Goal: Book appointment/travel/reservation

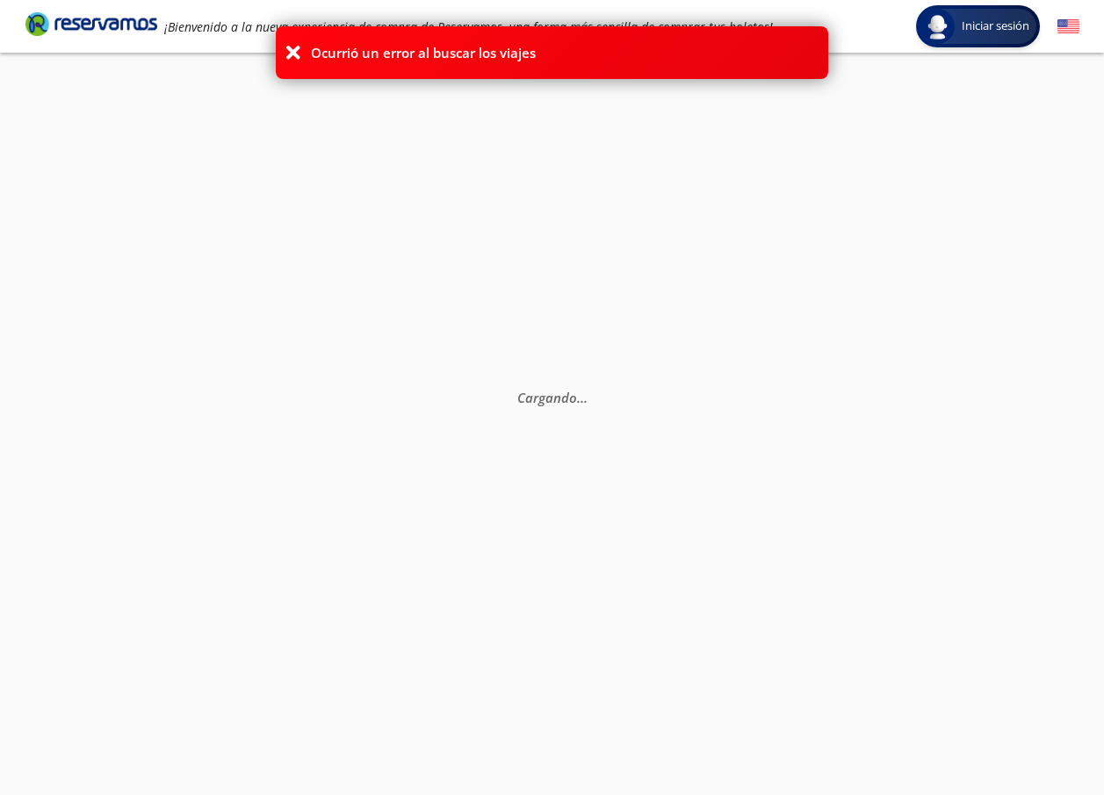
click at [289, 52] on icon at bounding box center [293, 53] width 18 height 18
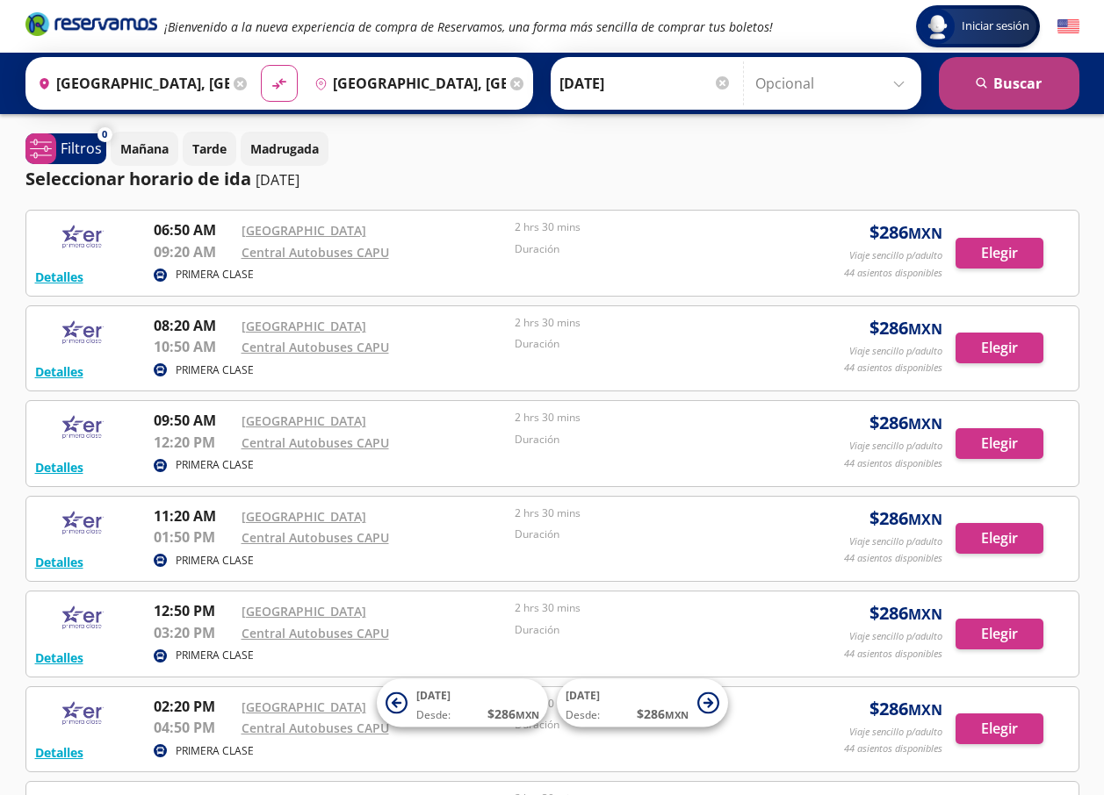
click at [978, 85] on icon "submit" at bounding box center [980, 82] width 11 height 11
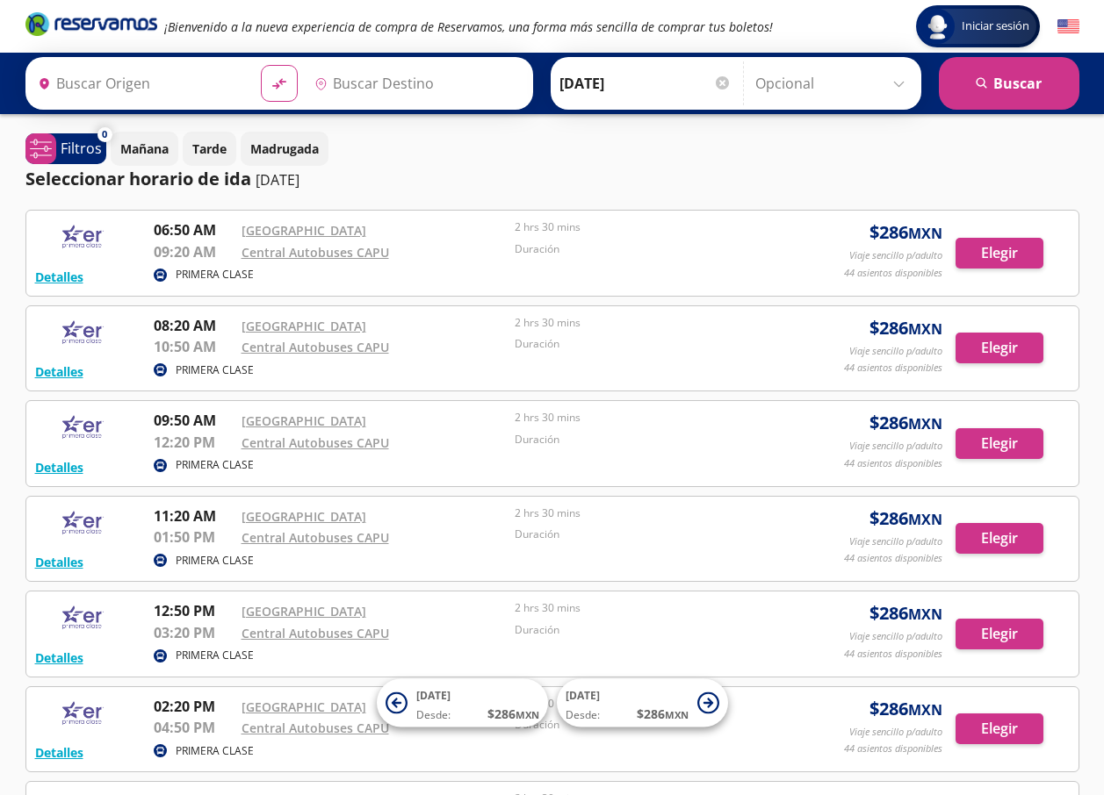
type input "[GEOGRAPHIC_DATA], [GEOGRAPHIC_DATA]"
click at [146, 76] on input "[GEOGRAPHIC_DATA], [GEOGRAPHIC_DATA]" at bounding box center [130, 83] width 198 height 44
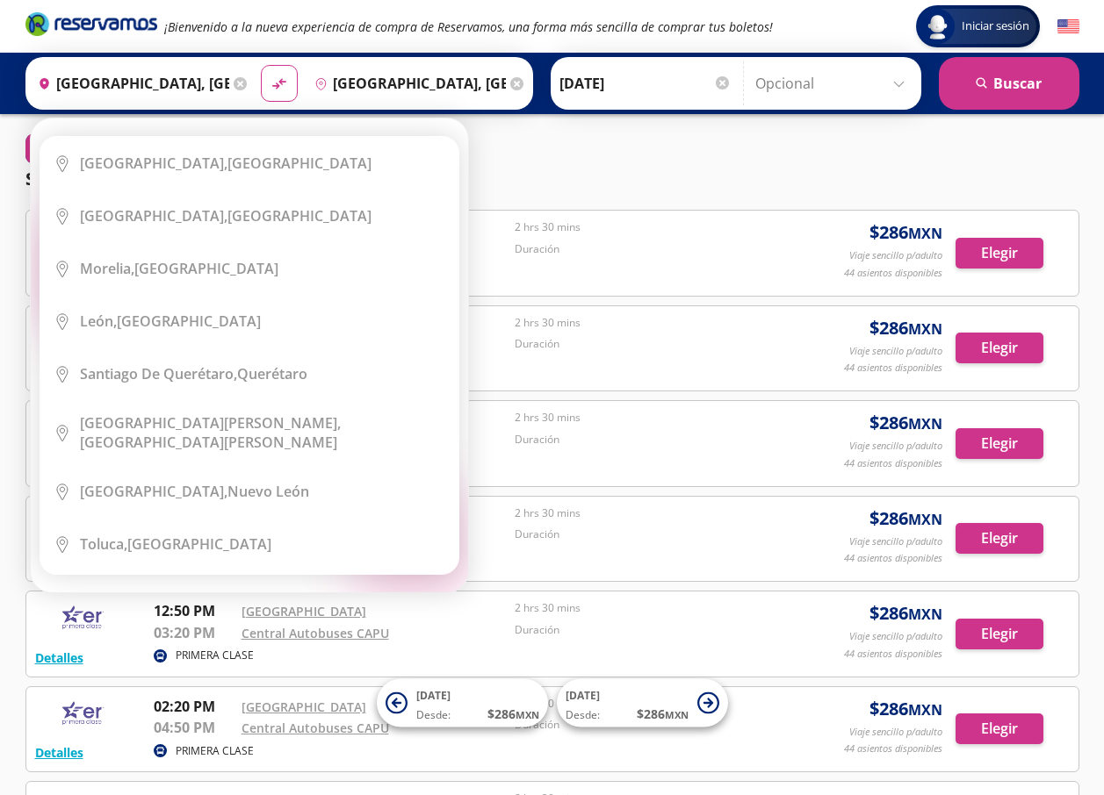
click at [236, 83] on icon at bounding box center [240, 83] width 13 height 13
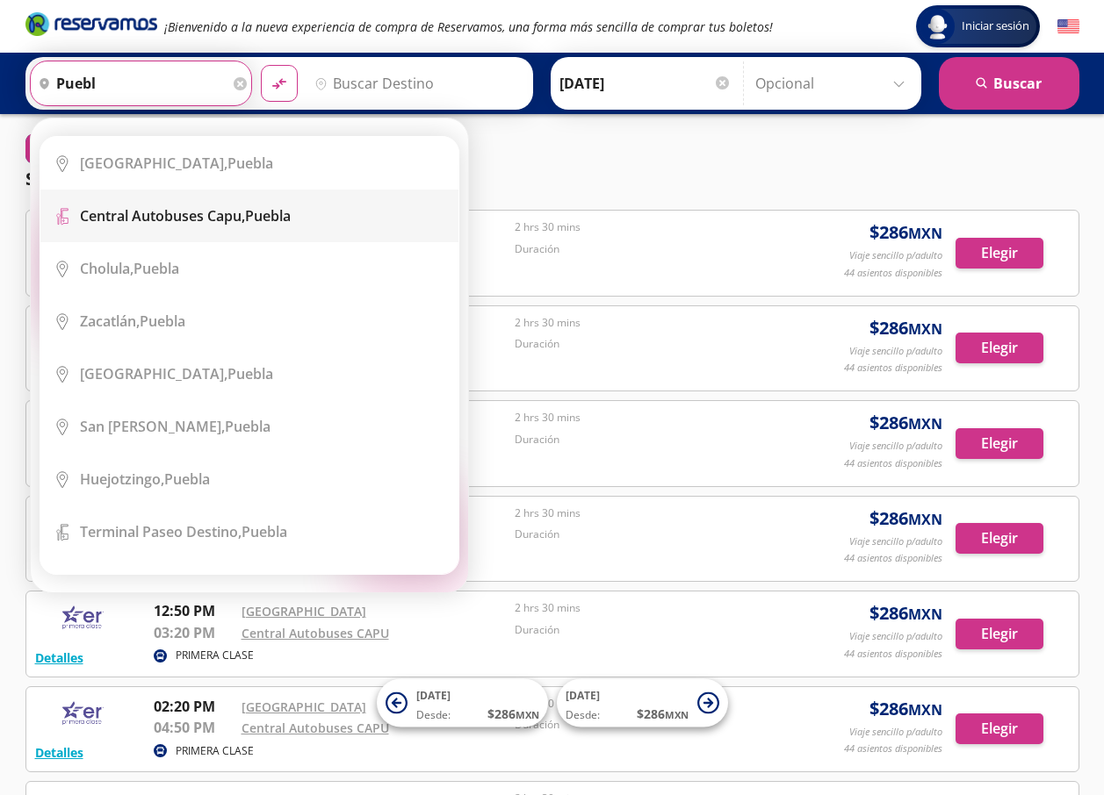
click at [170, 213] on b "Central Autobuses Capu," at bounding box center [162, 215] width 165 height 19
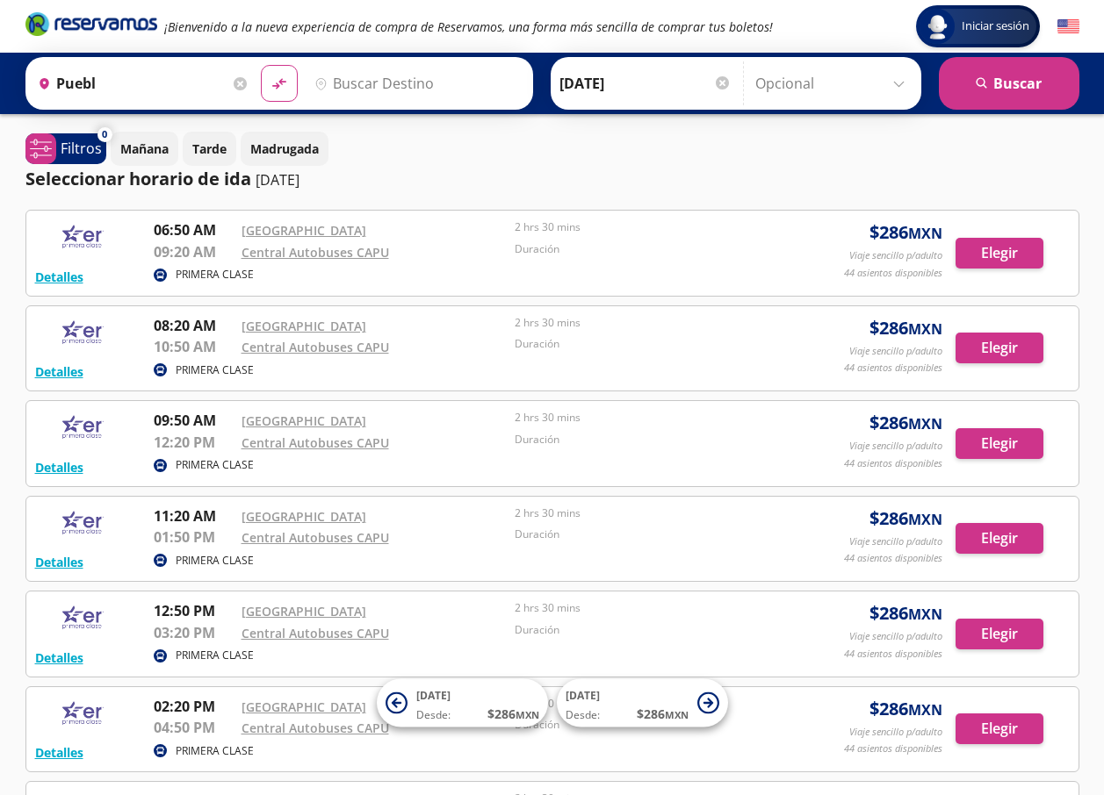
type input "Central Autobuses Capu, [GEOGRAPHIC_DATA]"
click at [393, 87] on input "Destino" at bounding box center [415, 83] width 216 height 44
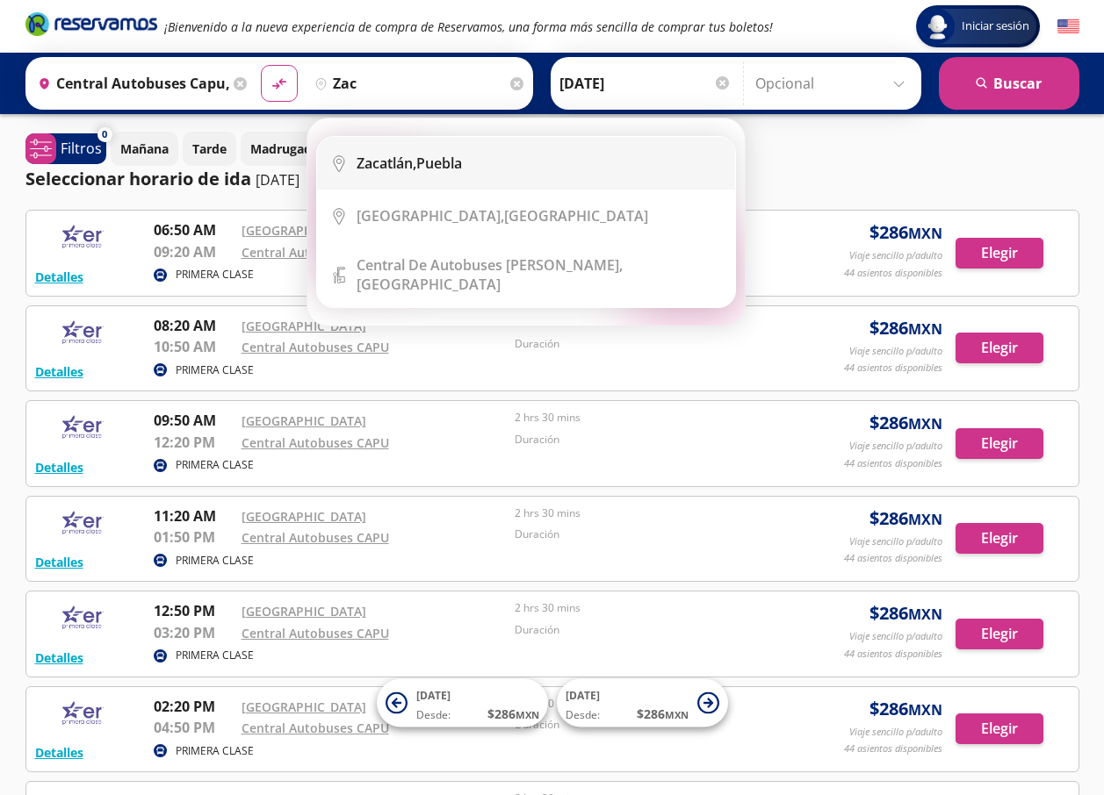
click at [400, 165] on b "Zacatlán," at bounding box center [386, 163] width 60 height 19
type input "[GEOGRAPHIC_DATA], [GEOGRAPHIC_DATA]"
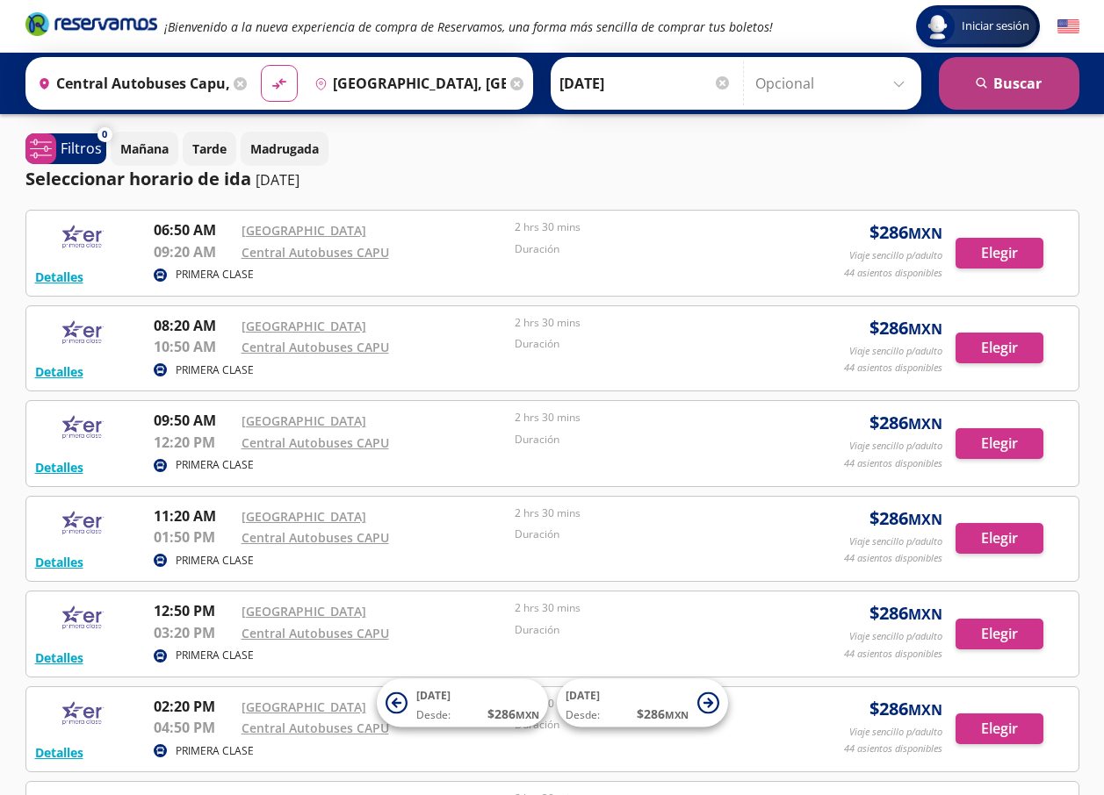
click at [1023, 96] on button "search [GEOGRAPHIC_DATA]" at bounding box center [1008, 83] width 140 height 53
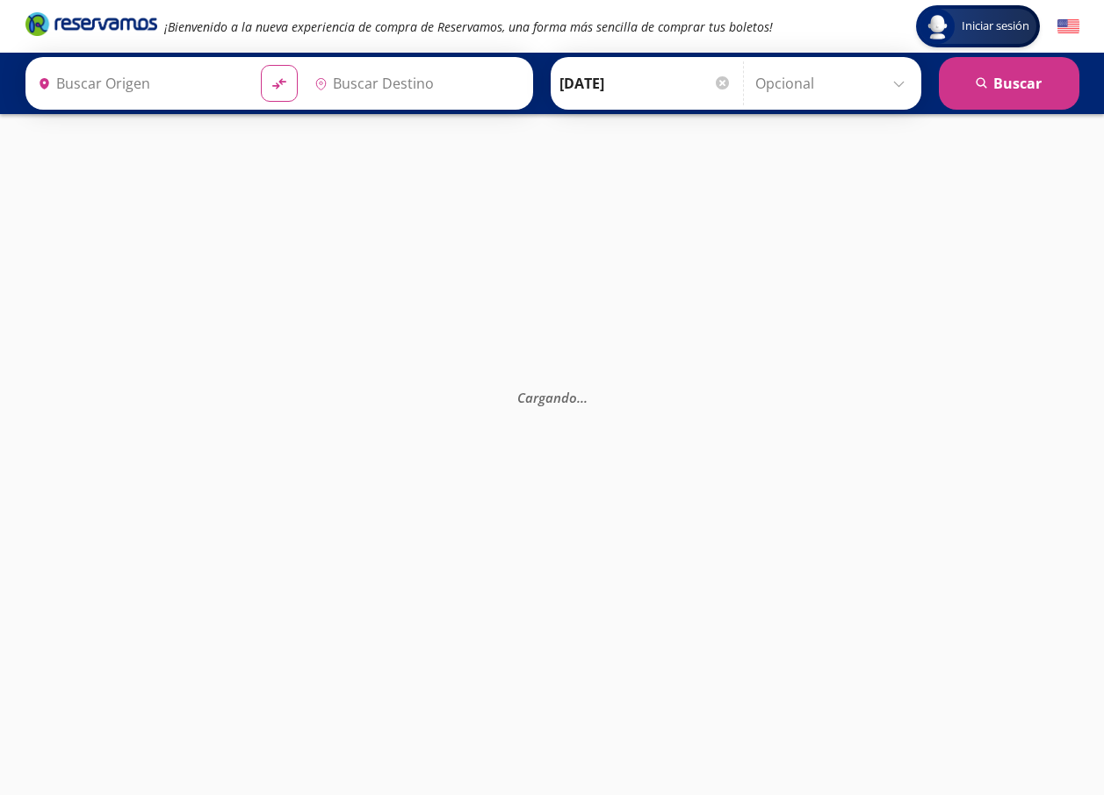
type input "Central Autobuses Capu, [GEOGRAPHIC_DATA]"
type input "[GEOGRAPHIC_DATA], [GEOGRAPHIC_DATA]"
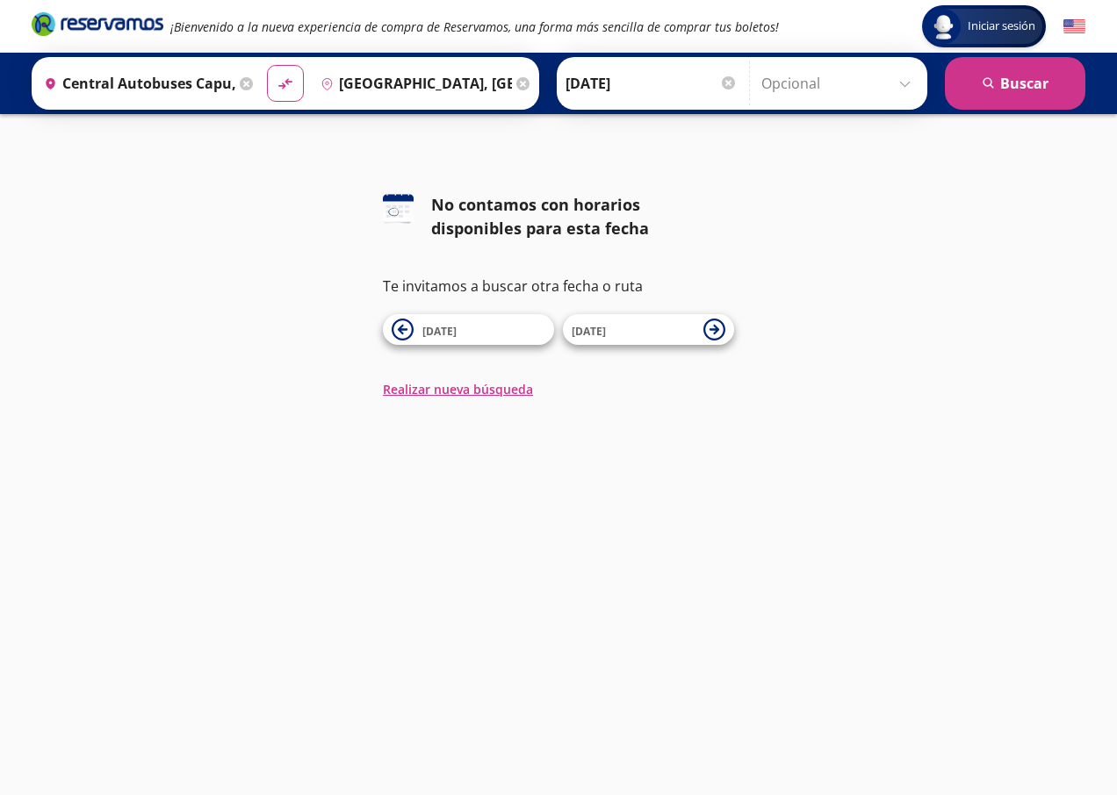
click at [661, 93] on input "[DATE]" at bounding box center [651, 83] width 172 height 44
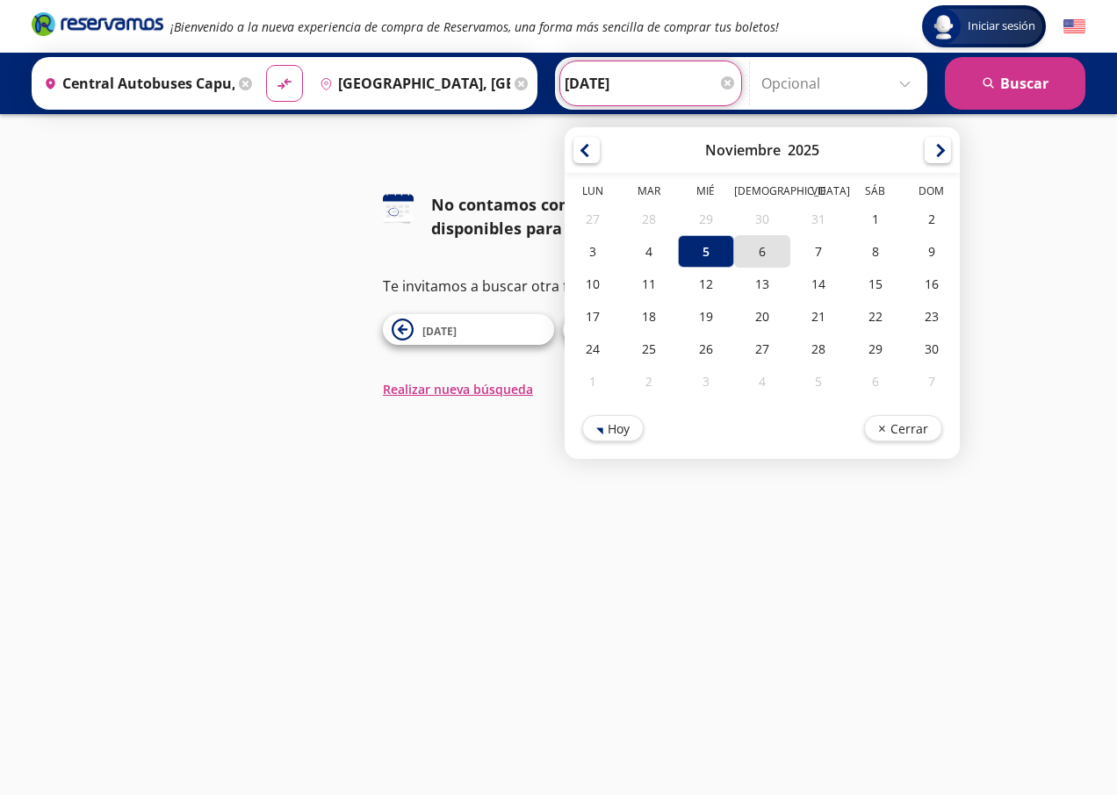
click at [768, 253] on div "6" at bounding box center [762, 251] width 56 height 32
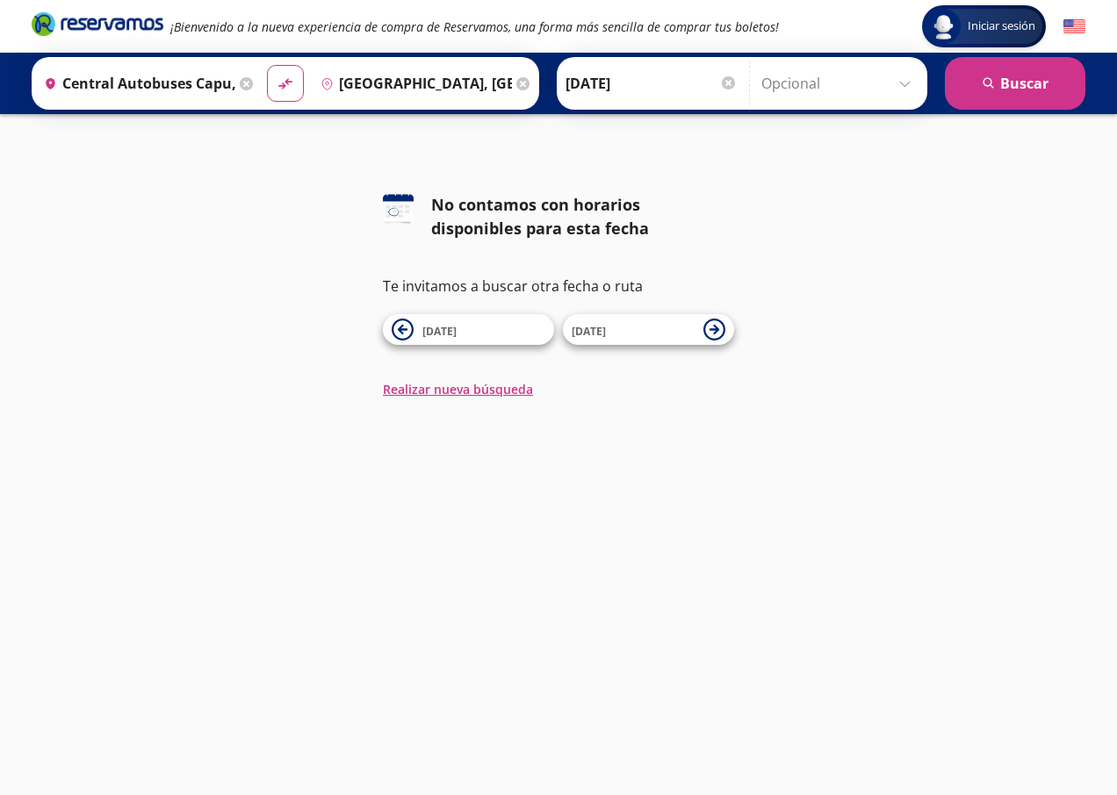
click at [657, 92] on input "[DATE]" at bounding box center [651, 83] width 172 height 44
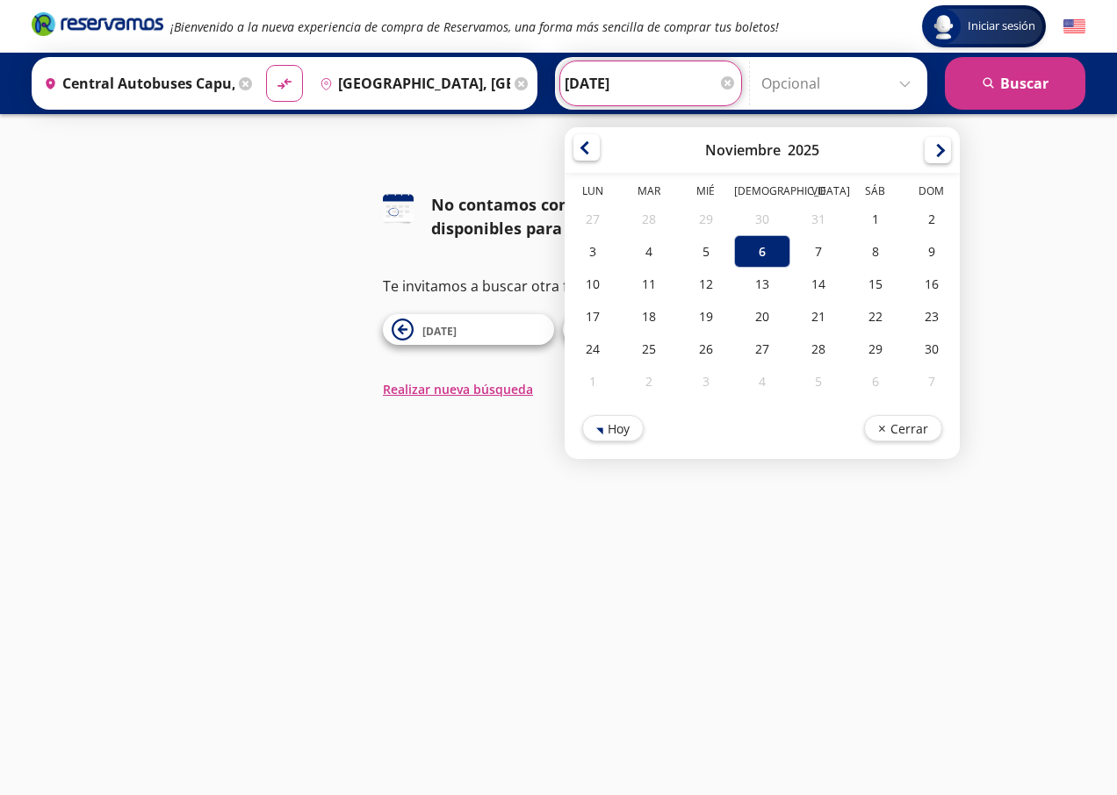
click at [586, 155] on div at bounding box center [586, 147] width 26 height 26
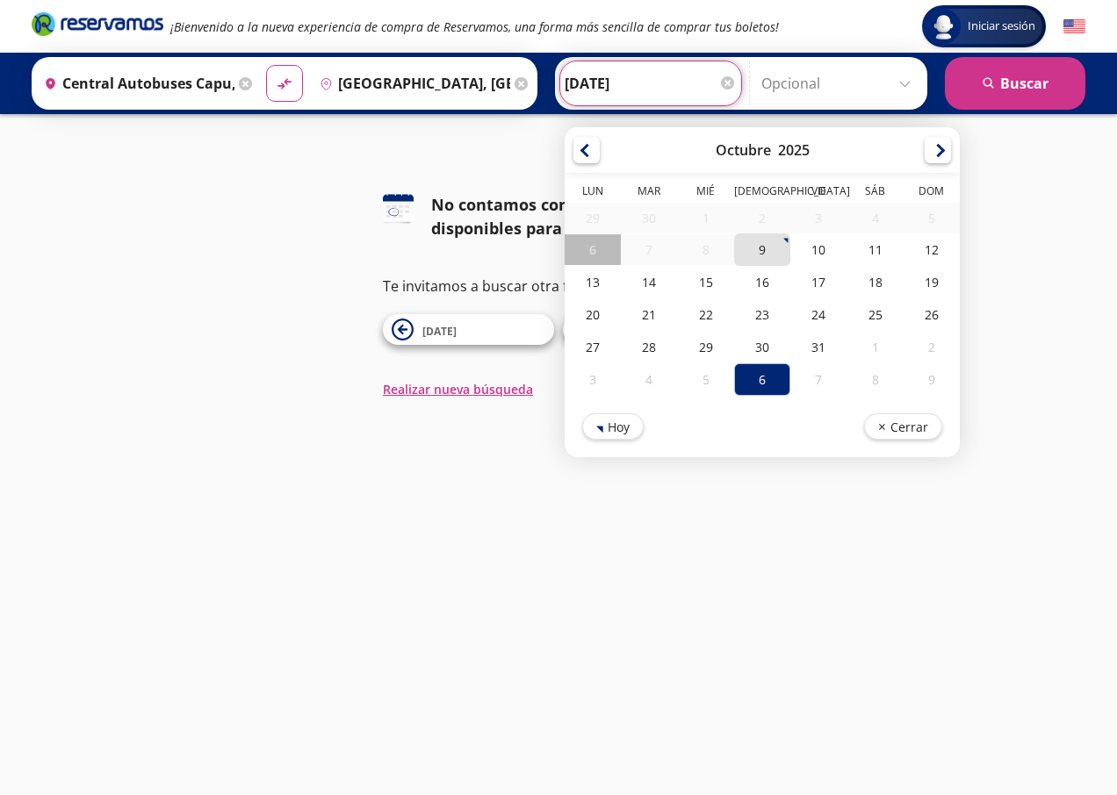
click at [752, 259] on div "9" at bounding box center [762, 250] width 56 height 32
type input "[DATE]"
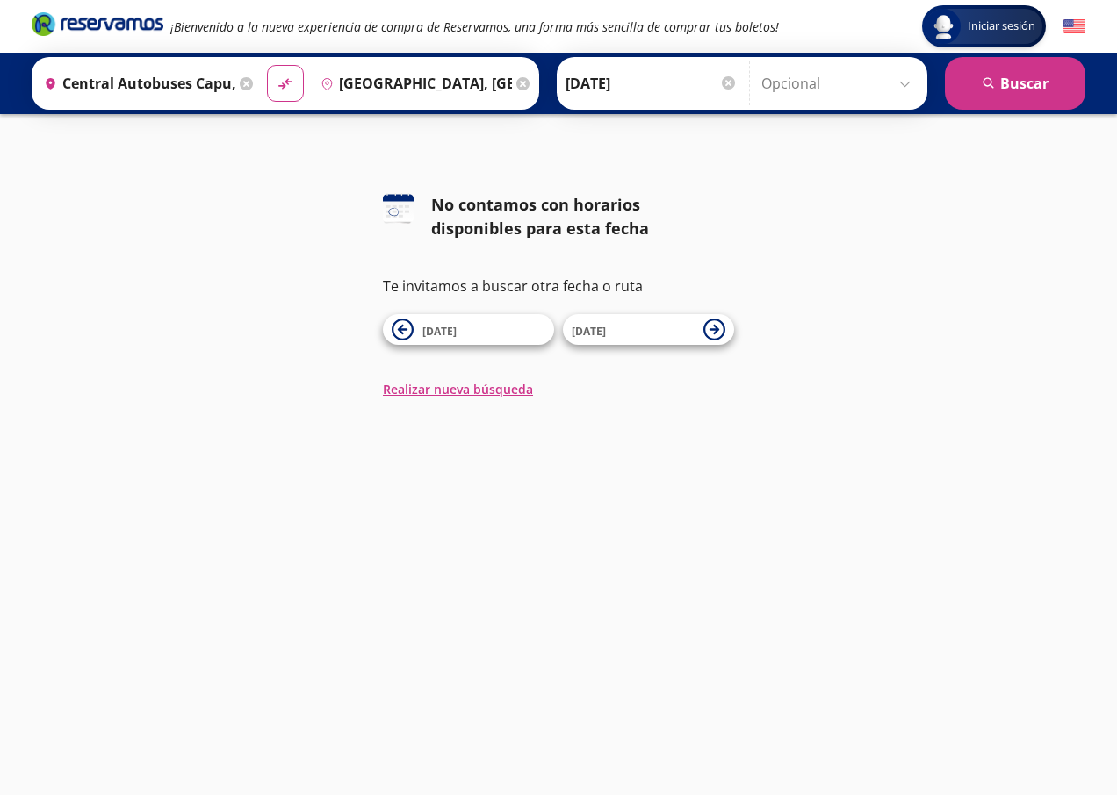
click at [730, 83] on div at bounding box center [728, 82] width 13 height 13
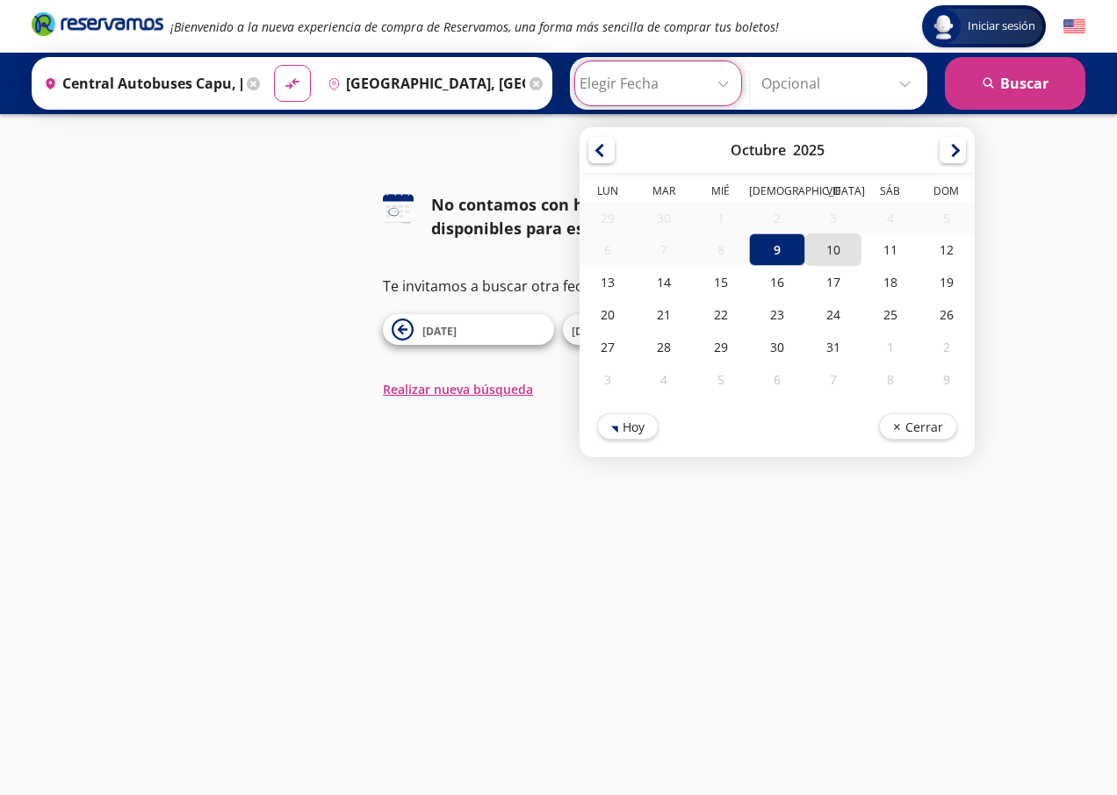
click at [824, 240] on div "10" at bounding box center [833, 250] width 56 height 32
type input "[DATE]"
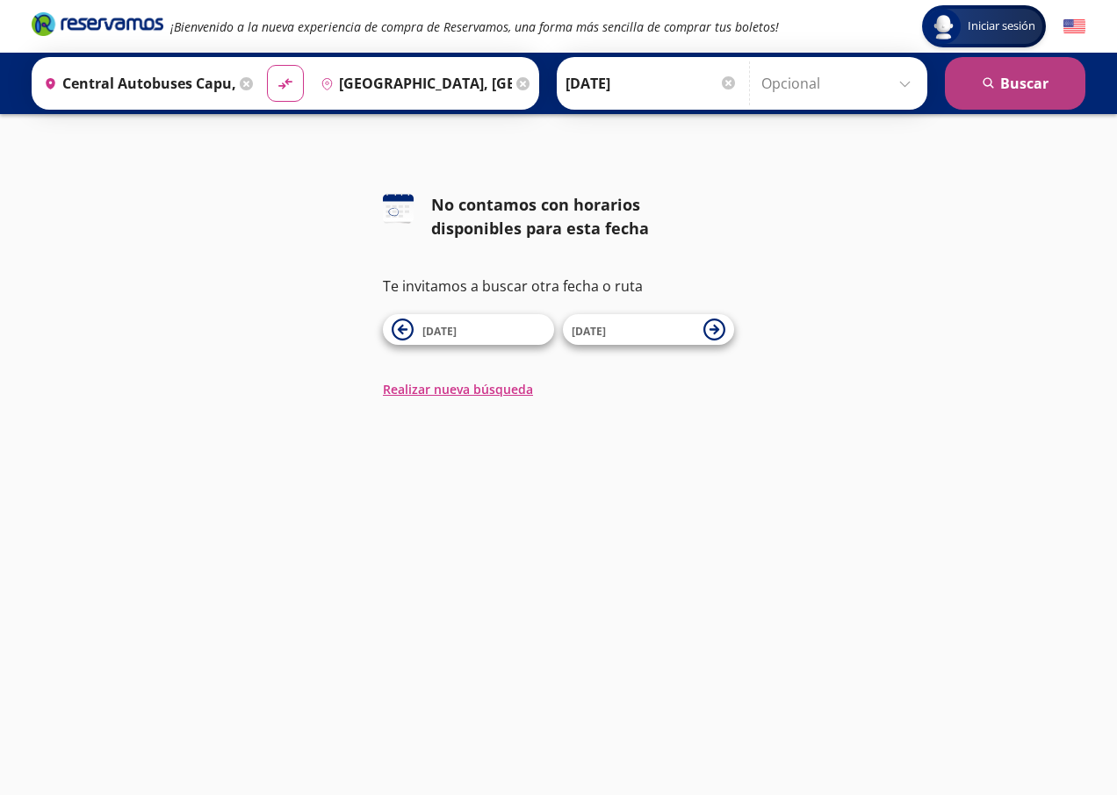
click at [1030, 84] on button "search [GEOGRAPHIC_DATA]" at bounding box center [1015, 83] width 140 height 53
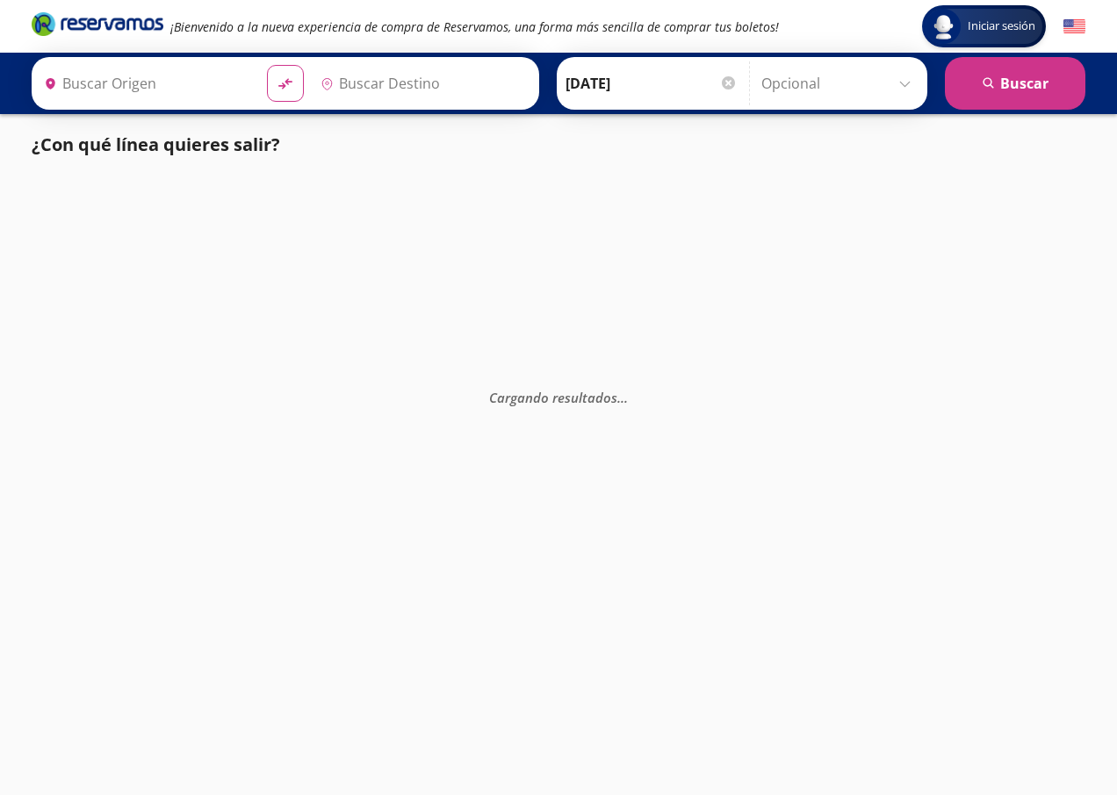
type input "Central Autobuses Capu, [GEOGRAPHIC_DATA]"
type input "[GEOGRAPHIC_DATA], [GEOGRAPHIC_DATA]"
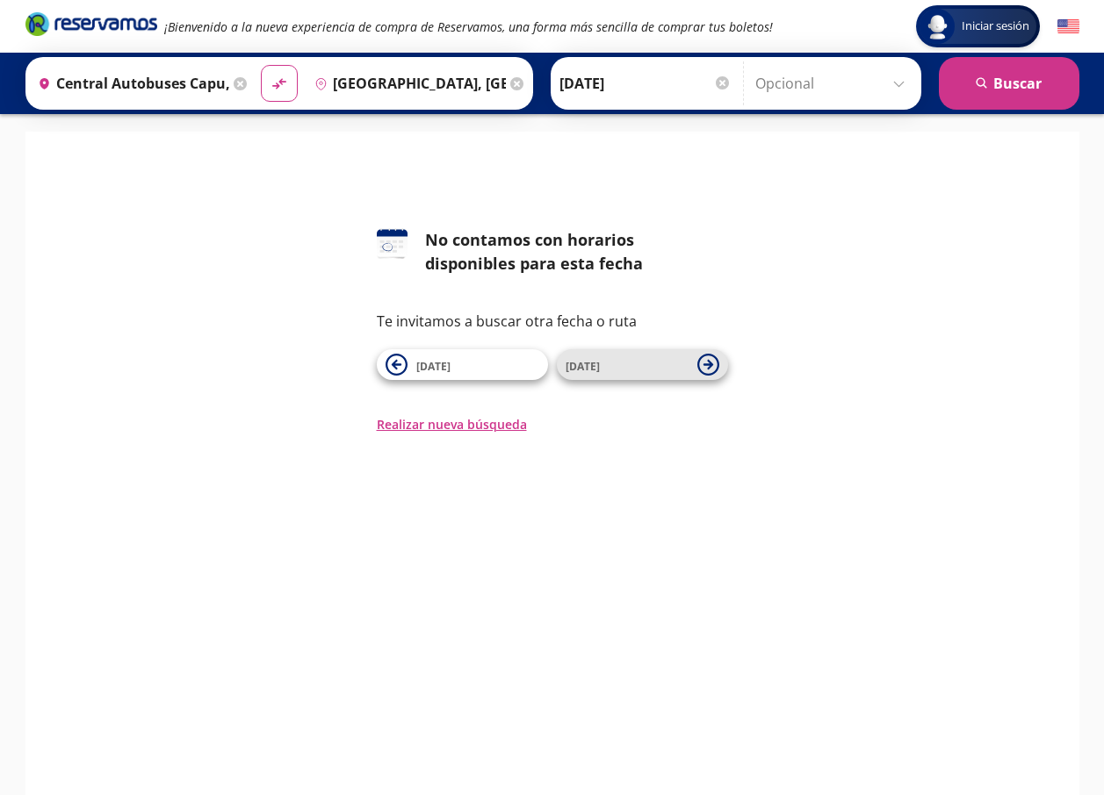
click at [700, 359] on icon at bounding box center [708, 365] width 22 height 22
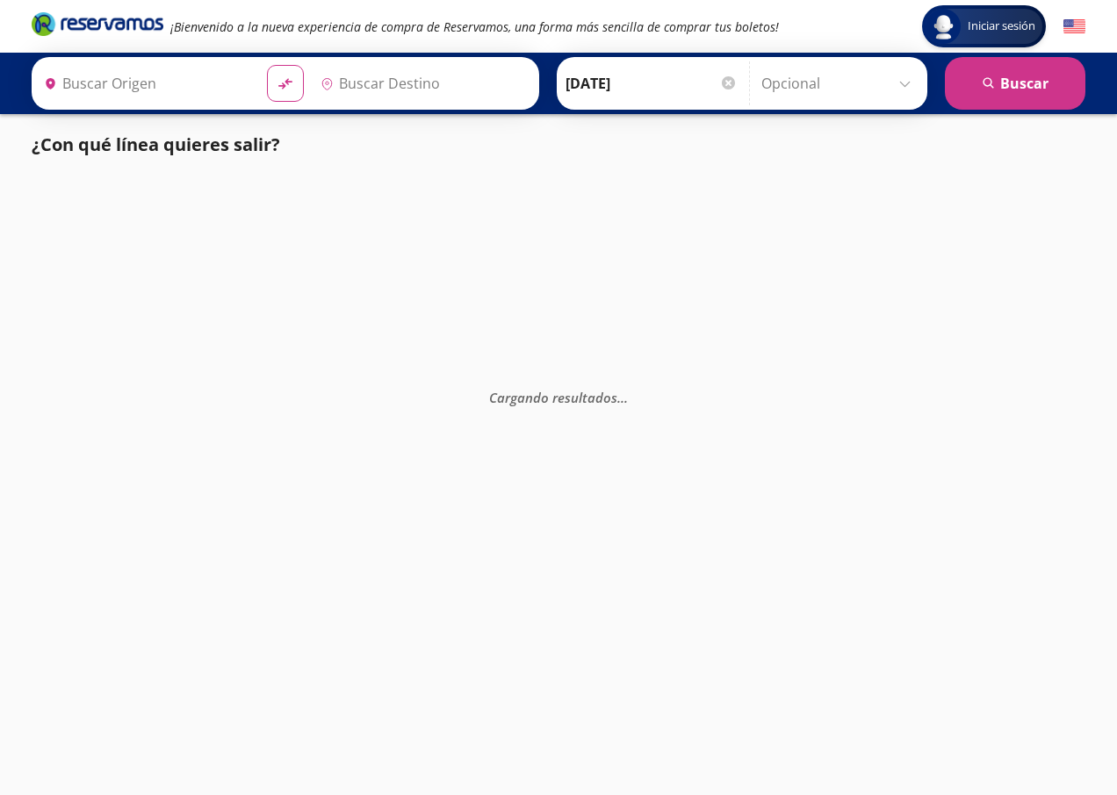
type input "Central Autobuses Capu, [GEOGRAPHIC_DATA]"
type input "[GEOGRAPHIC_DATA], [GEOGRAPHIC_DATA]"
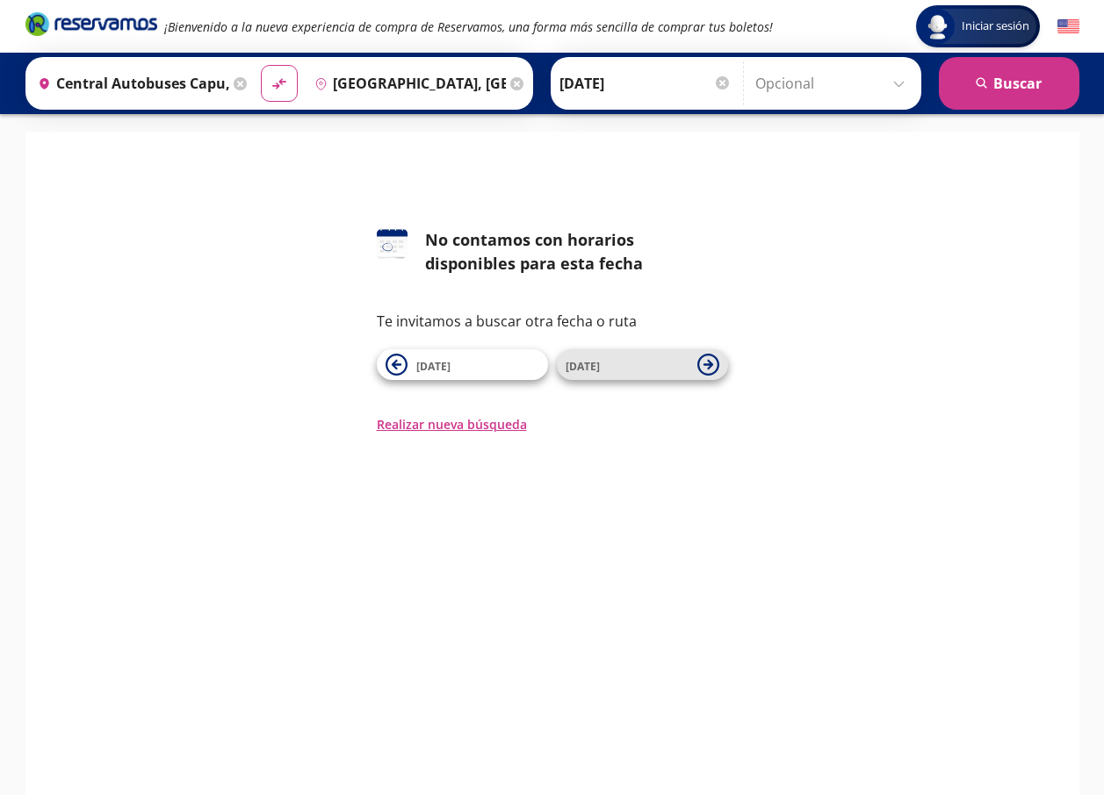
click at [677, 370] on span "[DATE]" at bounding box center [626, 365] width 123 height 21
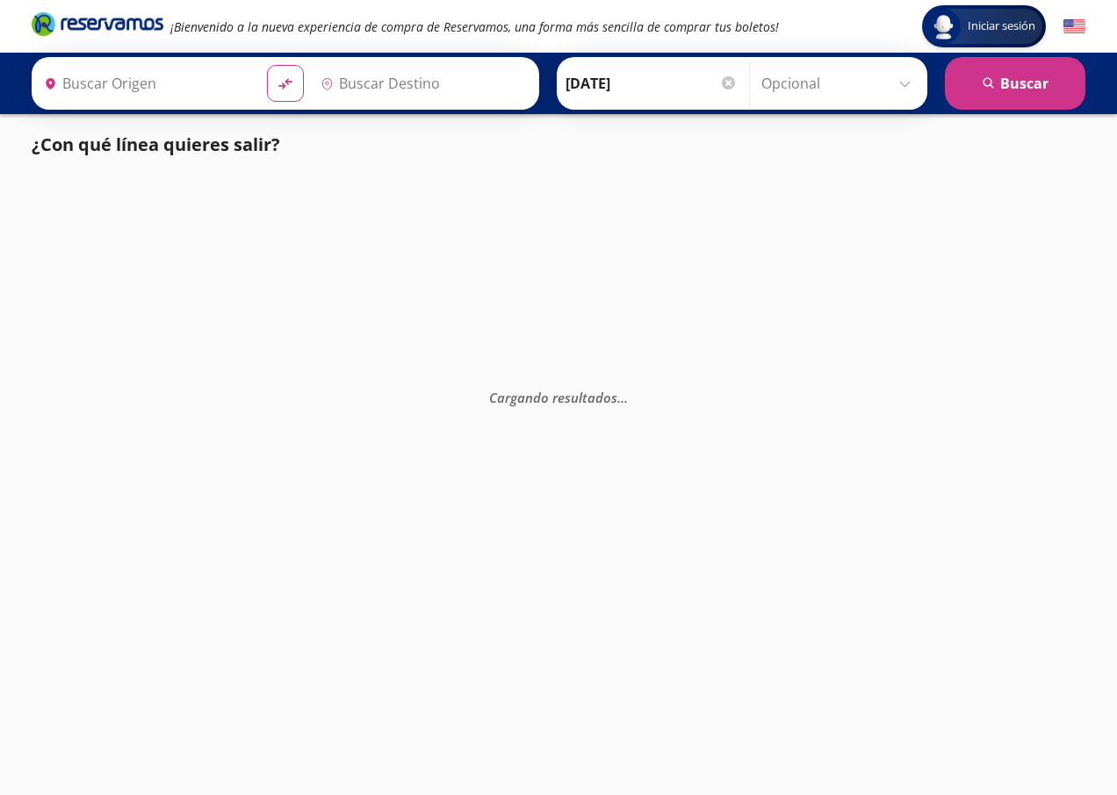
type input "Central Autobuses Capu, [GEOGRAPHIC_DATA]"
type input "[GEOGRAPHIC_DATA], [GEOGRAPHIC_DATA]"
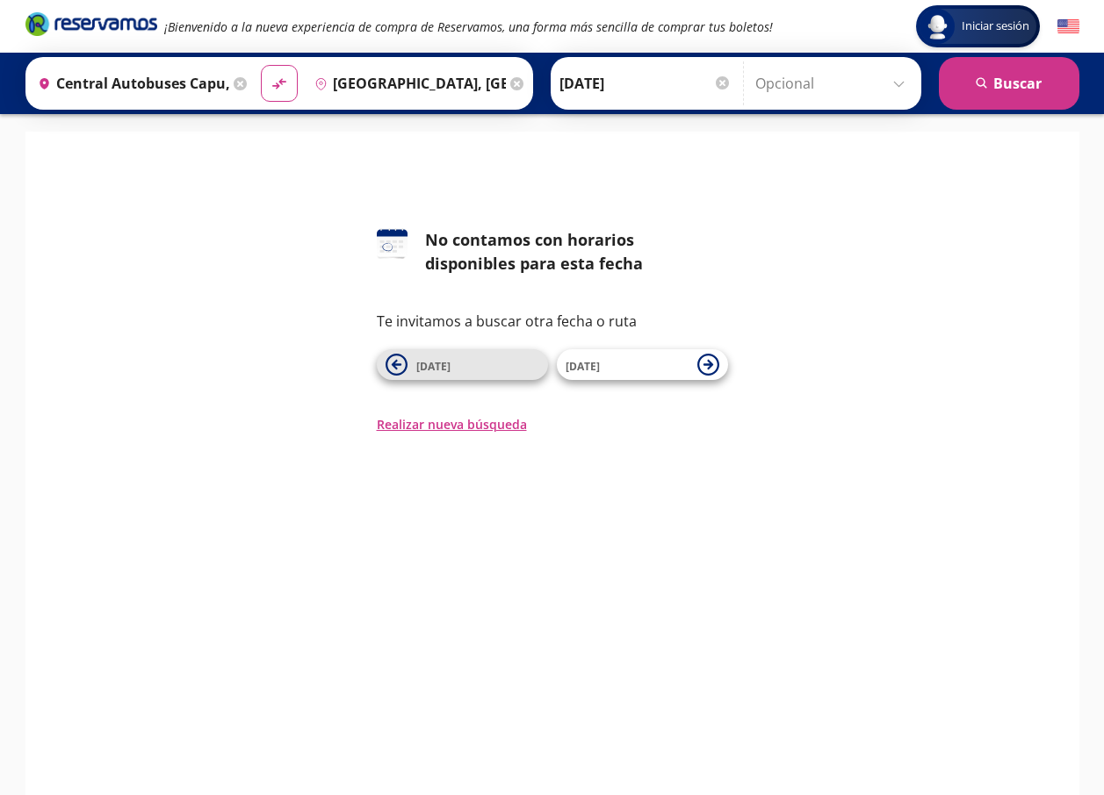
click at [407, 369] on button "[DATE]" at bounding box center [462, 364] width 171 height 31
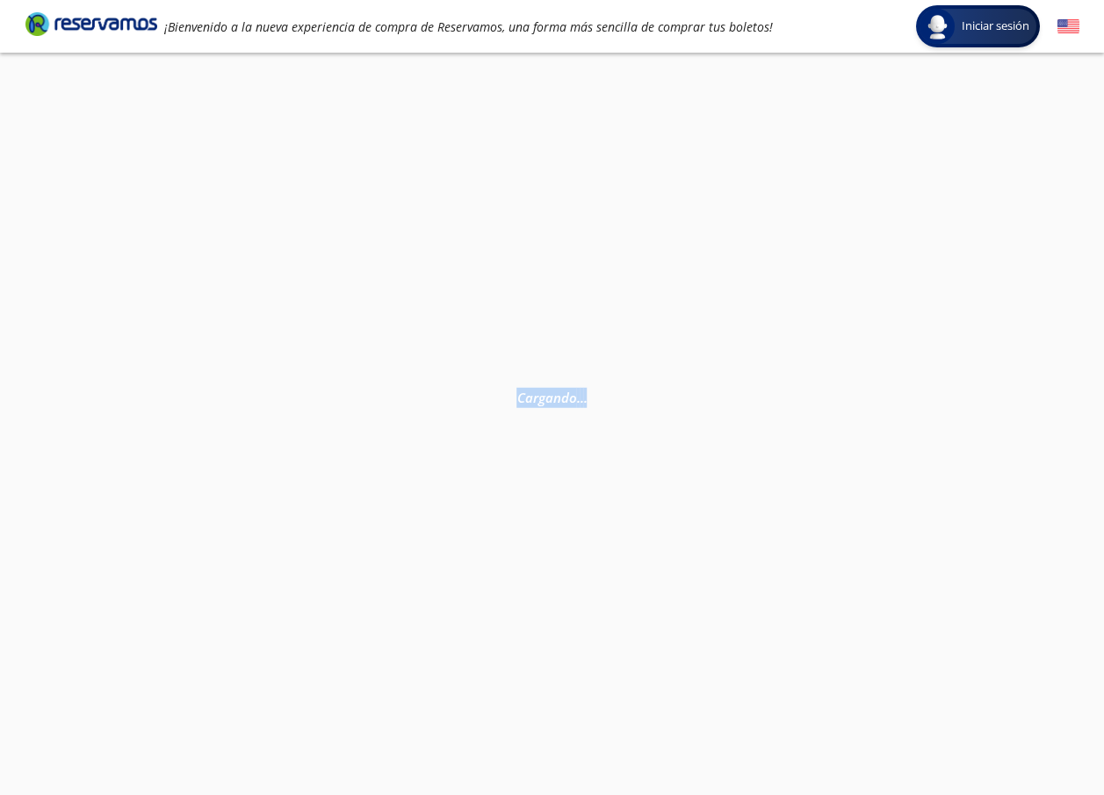
click at [407, 368] on div "Cargando . . ." at bounding box center [552, 450] width 1104 height 795
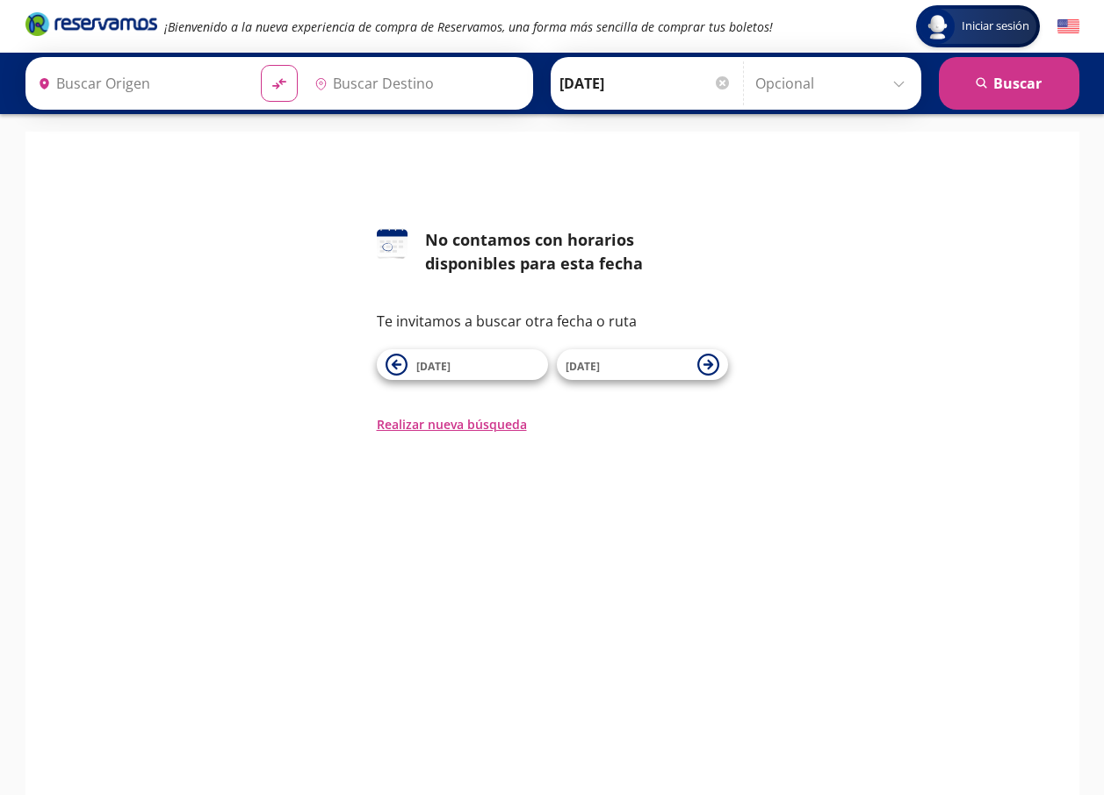
type input "Central Autobuses Capu, [GEOGRAPHIC_DATA]"
type input "[GEOGRAPHIC_DATA], [GEOGRAPHIC_DATA]"
click at [638, 85] on input "[DATE]" at bounding box center [645, 83] width 172 height 44
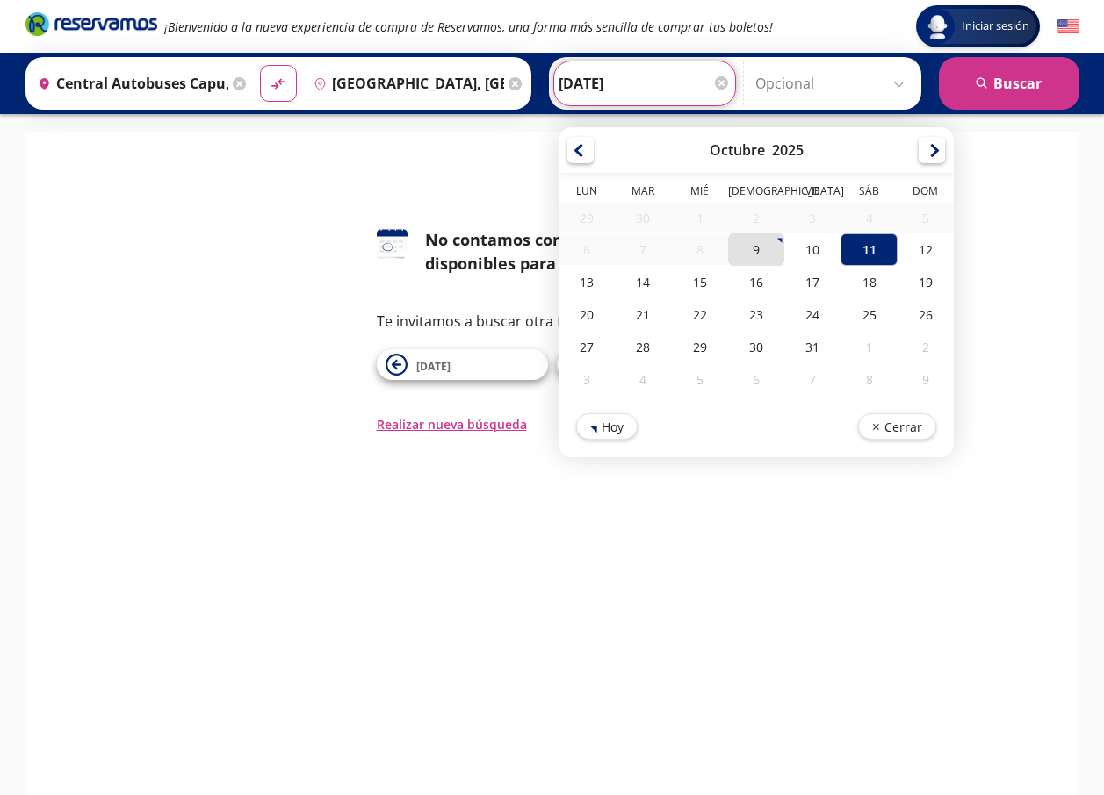
click at [752, 245] on div "9" at bounding box center [755, 250] width 56 height 32
type input "[DATE]"
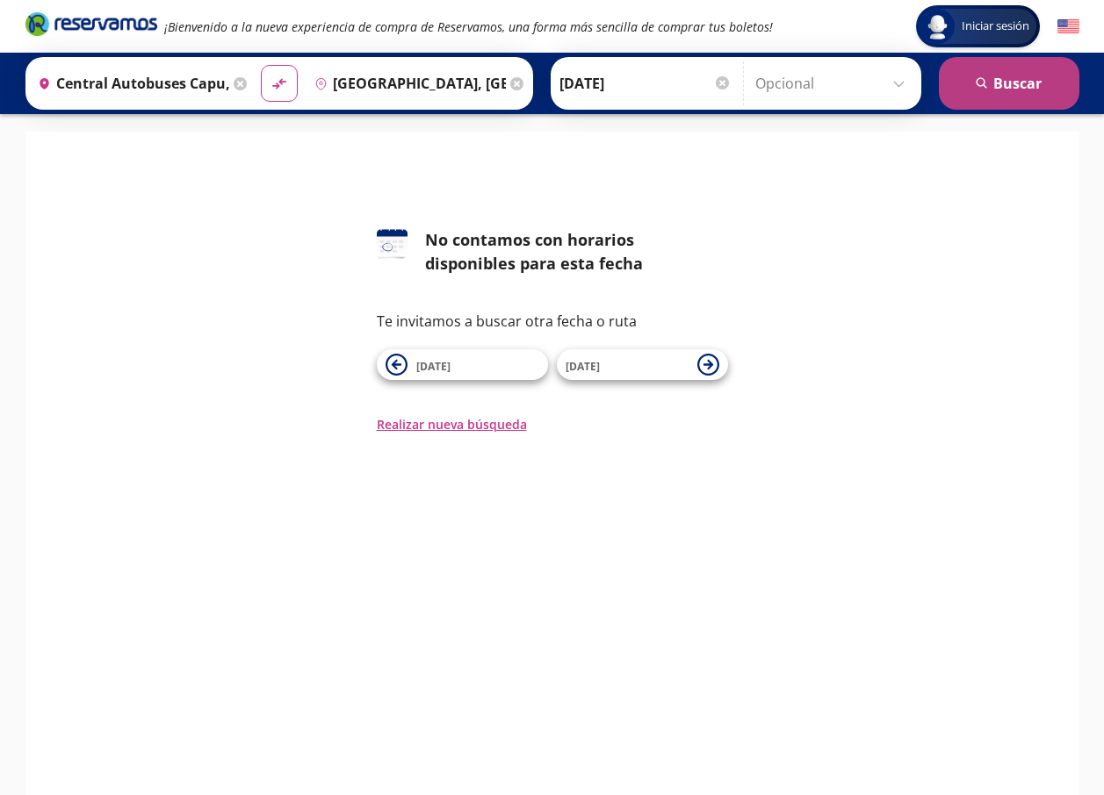
click at [997, 75] on button "search [GEOGRAPHIC_DATA]" at bounding box center [1008, 83] width 140 height 53
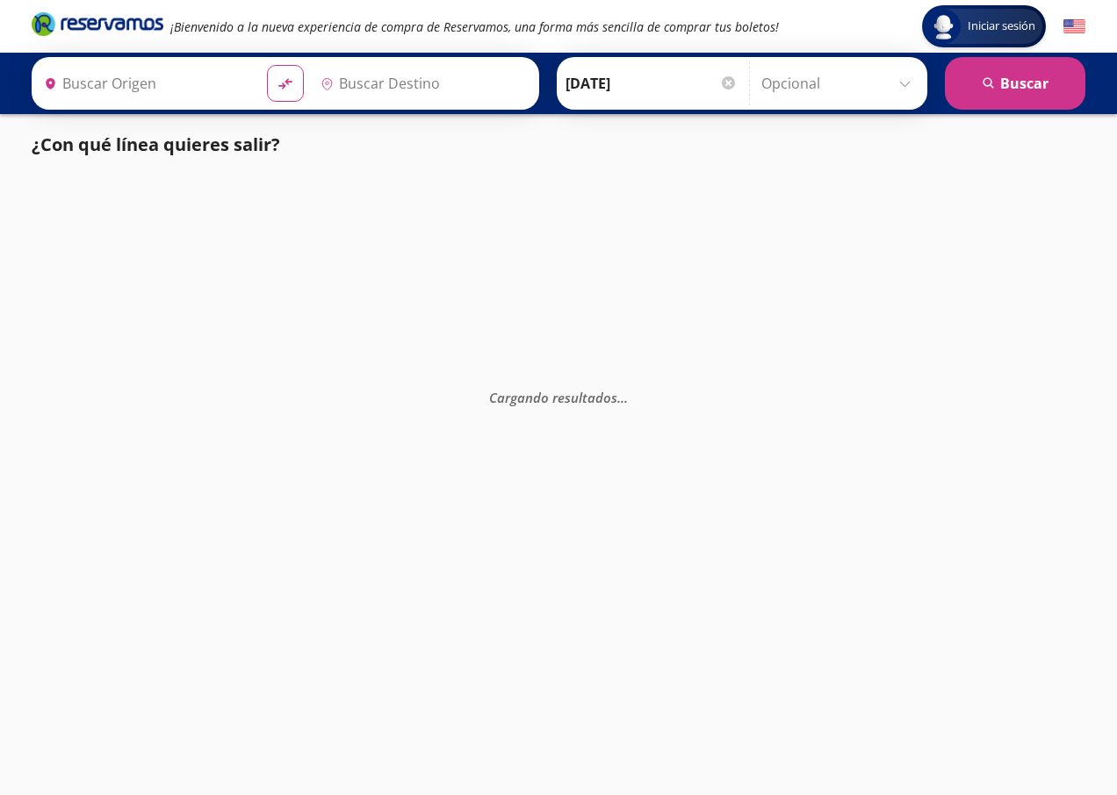
type input "Central Autobuses Capu, [GEOGRAPHIC_DATA]"
type input "[GEOGRAPHIC_DATA], [GEOGRAPHIC_DATA]"
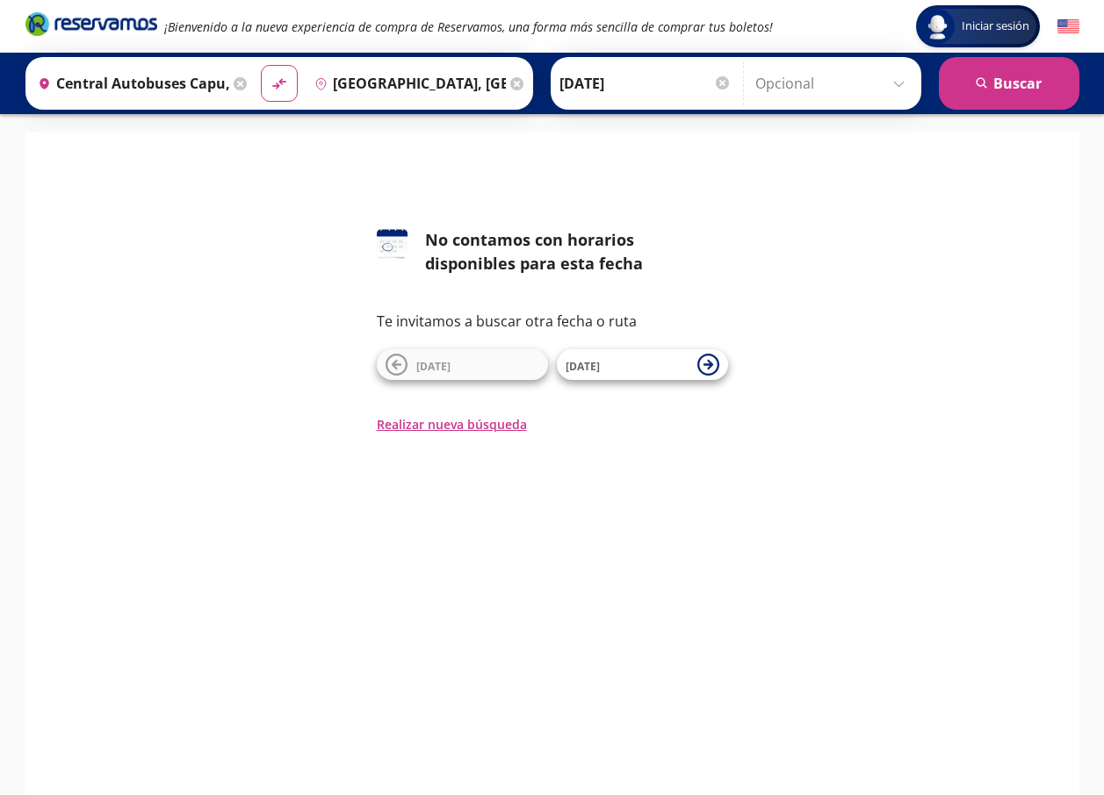
click at [199, 90] on input "Central Autobuses Capu, [GEOGRAPHIC_DATA]" at bounding box center [130, 83] width 198 height 44
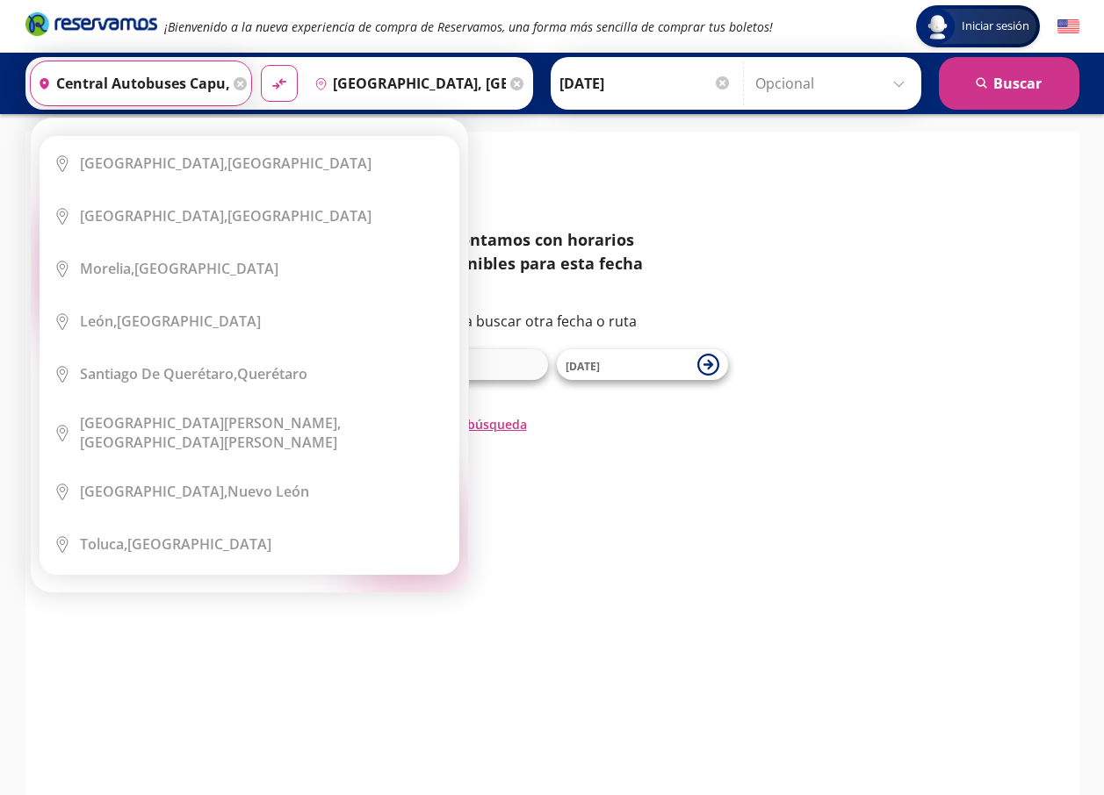
click at [234, 119] on div "Elige tu origen Close Origen heroicons:map-pin-20-solid Central Autobuses [GEOG…" at bounding box center [249, 356] width 437 height 474
click at [234, 87] on icon at bounding box center [240, 83] width 13 height 13
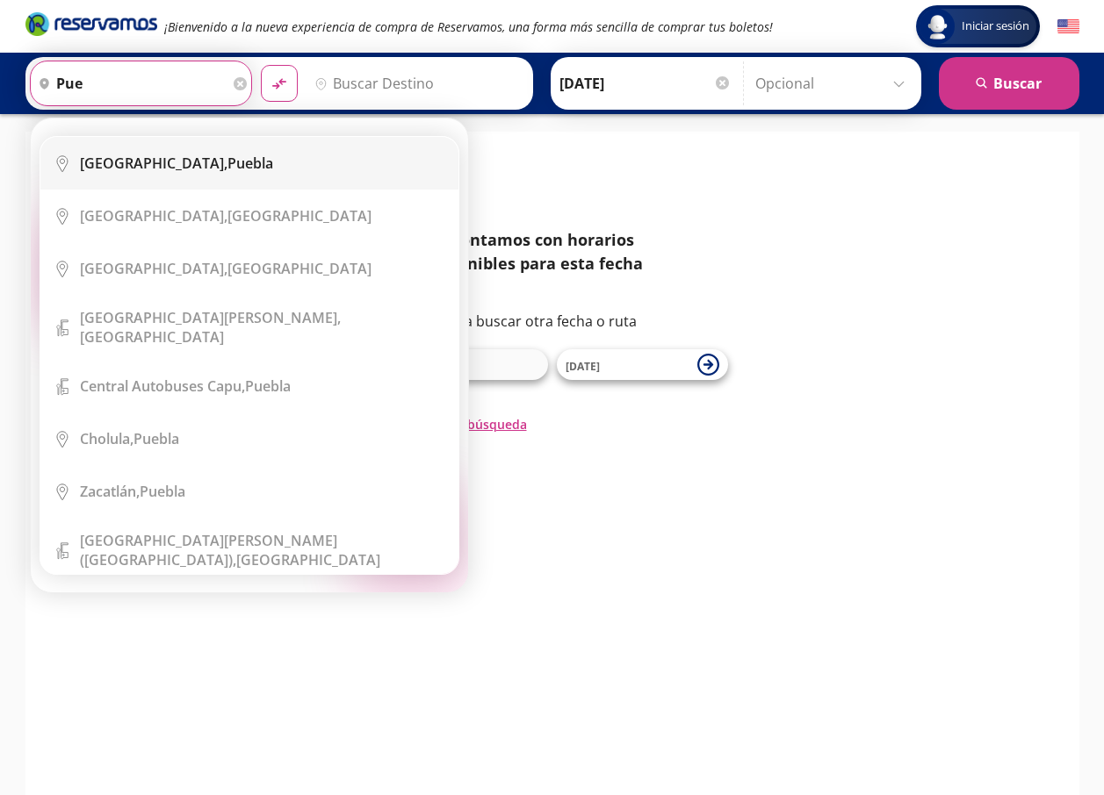
click at [140, 172] on div "[GEOGRAPHIC_DATA], [GEOGRAPHIC_DATA]" at bounding box center [176, 163] width 193 height 19
type input "[GEOGRAPHIC_DATA], [GEOGRAPHIC_DATA]"
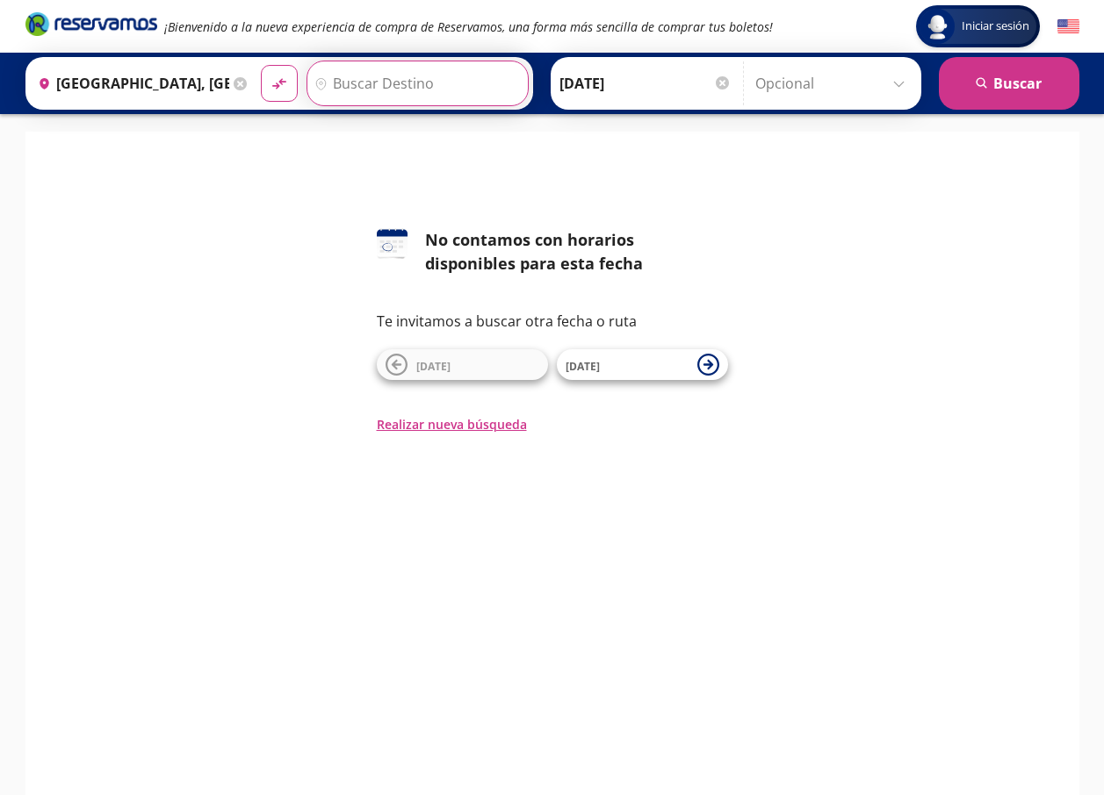
click at [426, 90] on input "Destino" at bounding box center [415, 83] width 216 height 44
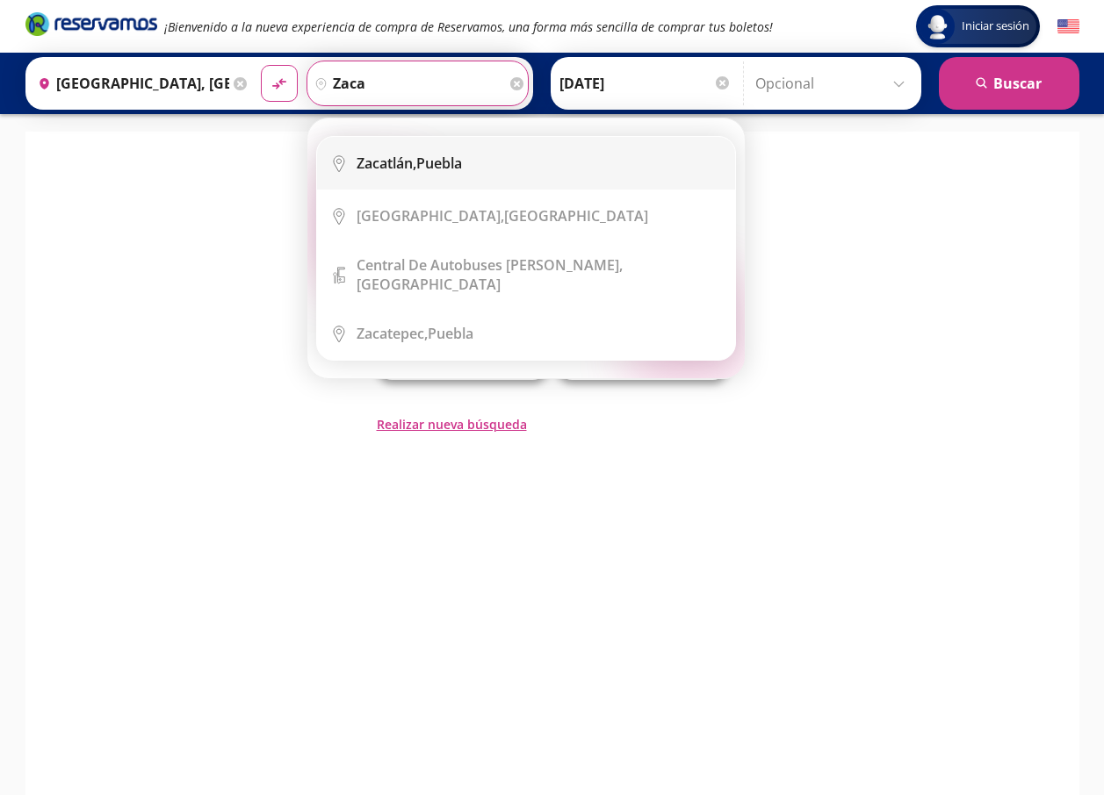
click at [434, 155] on div "[GEOGRAPHIC_DATA], [GEOGRAPHIC_DATA]" at bounding box center [408, 163] width 105 height 19
type input "[GEOGRAPHIC_DATA], [GEOGRAPHIC_DATA]"
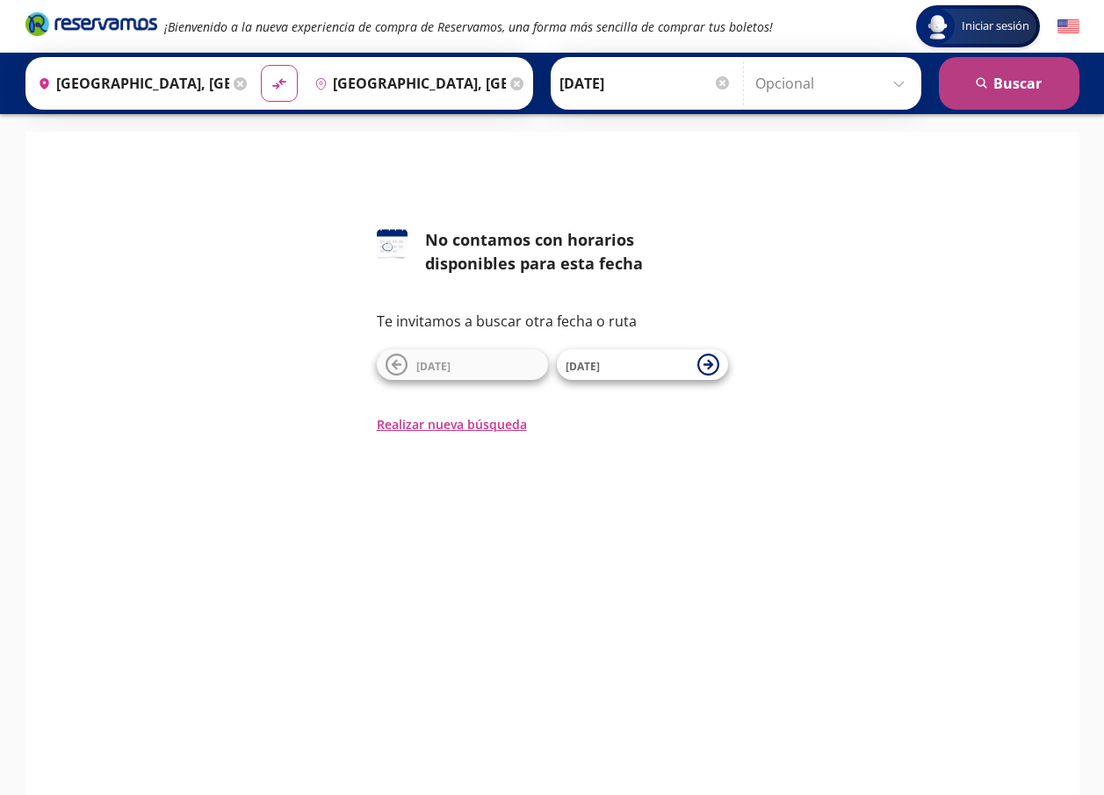
click at [1046, 84] on button "search [GEOGRAPHIC_DATA]" at bounding box center [1008, 83] width 140 height 53
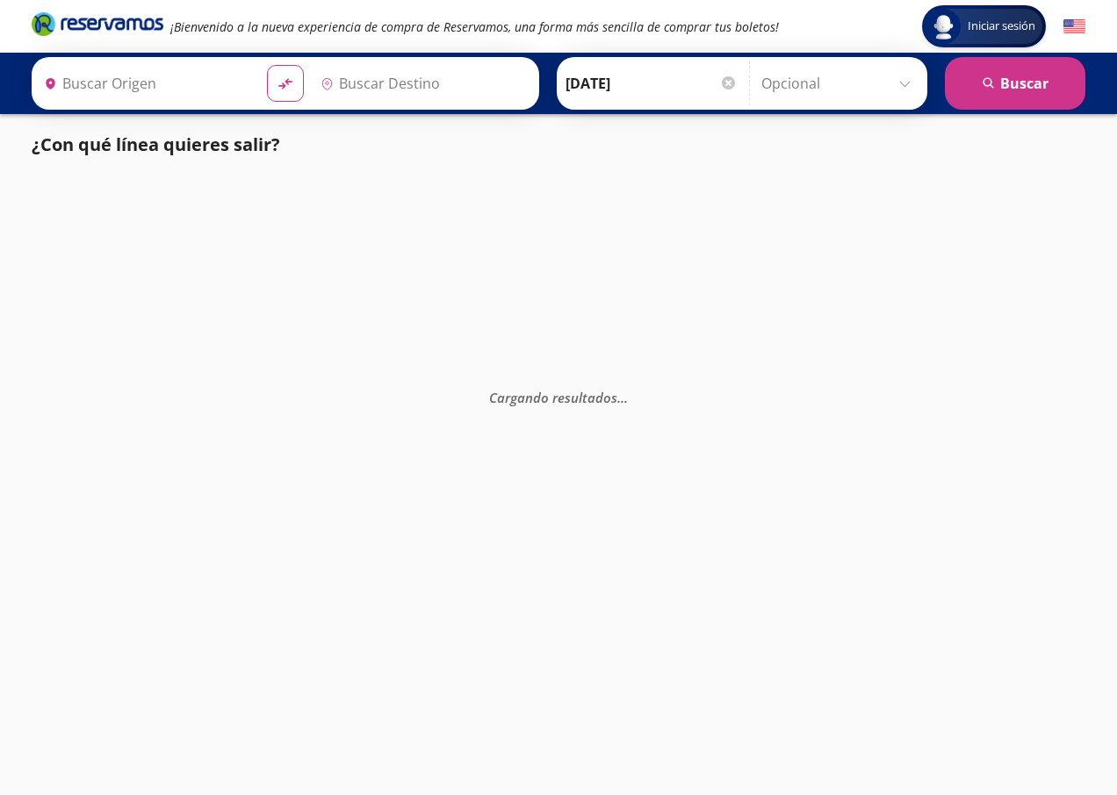
type input "[GEOGRAPHIC_DATA], [GEOGRAPHIC_DATA]"
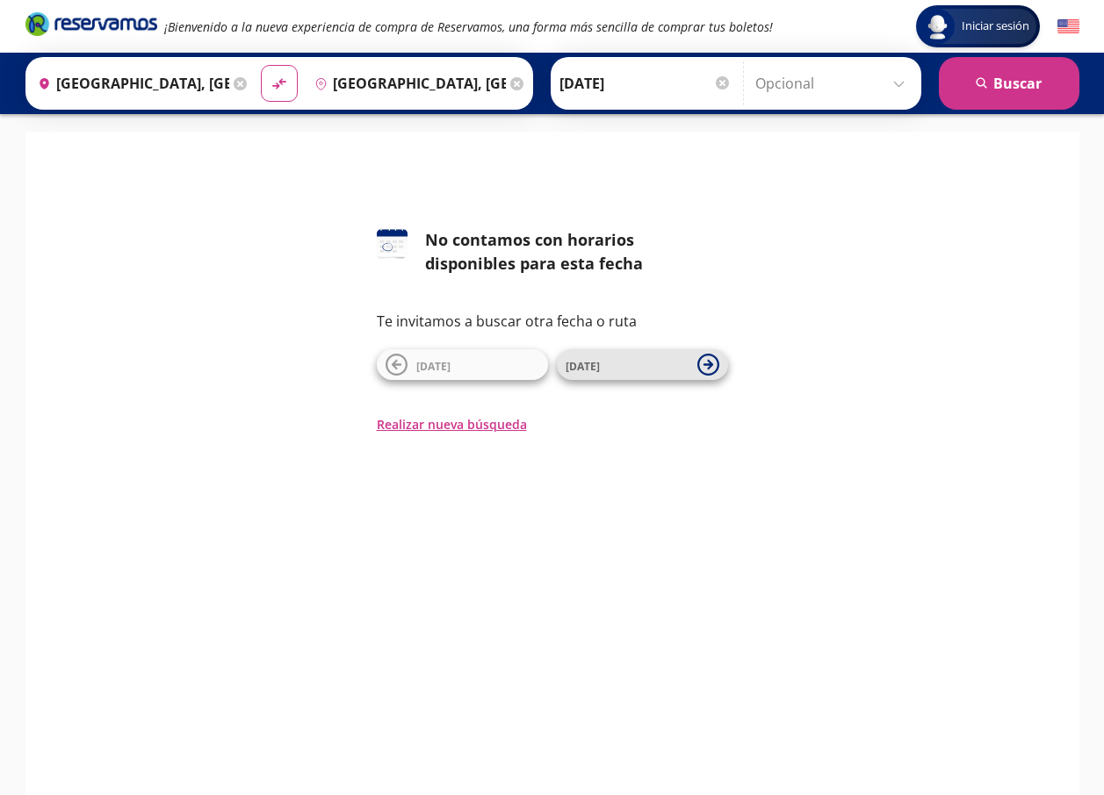
click at [666, 375] on span "[DATE]" at bounding box center [626, 365] width 123 height 21
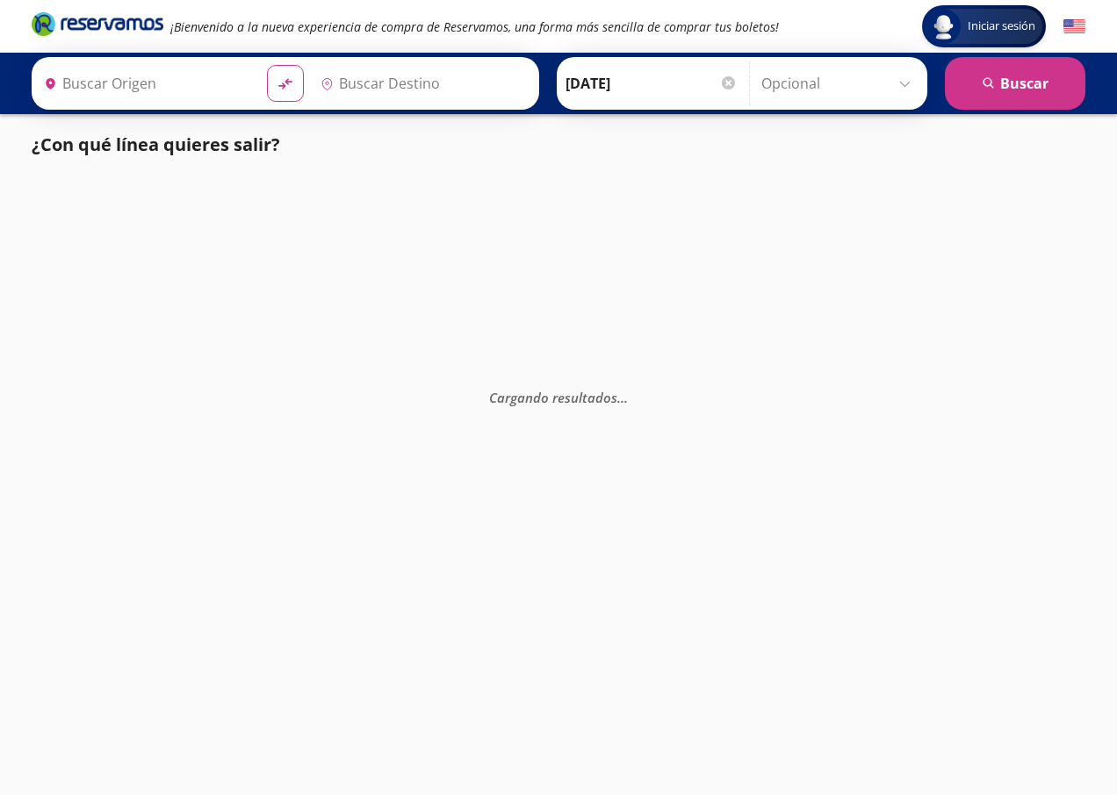
type input "[GEOGRAPHIC_DATA], [GEOGRAPHIC_DATA]"
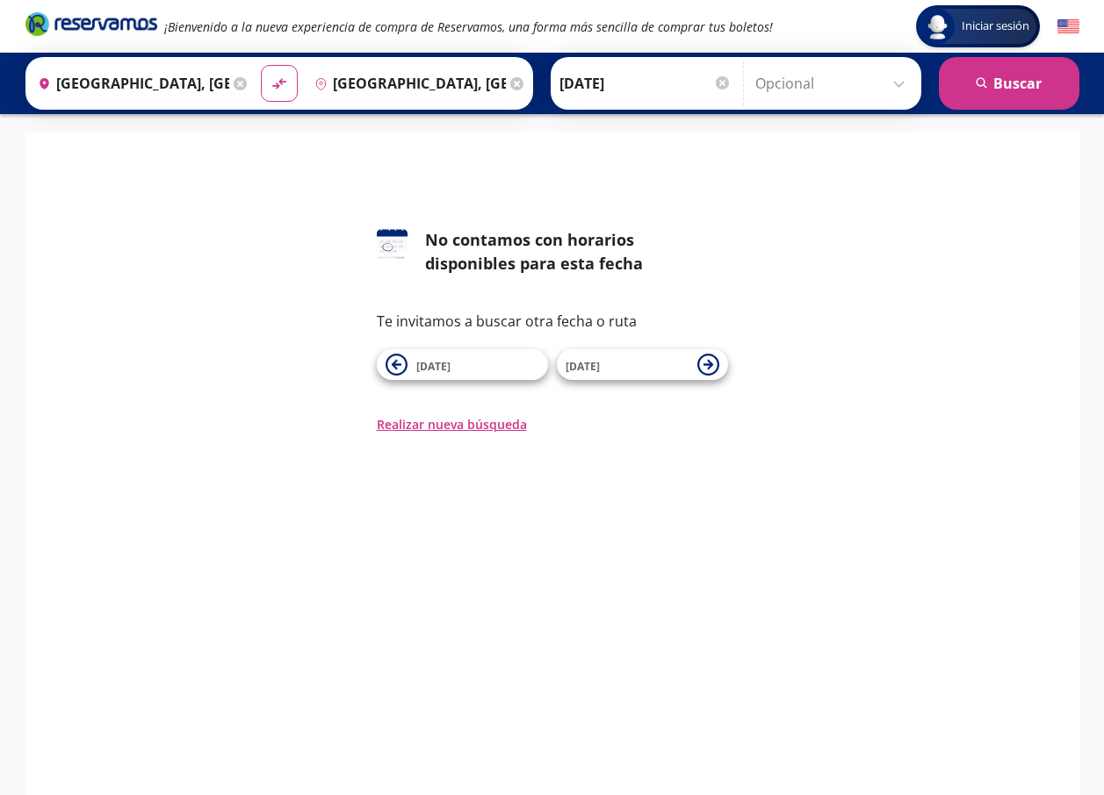
click at [882, 86] on input "Opcional" at bounding box center [833, 83] width 157 height 44
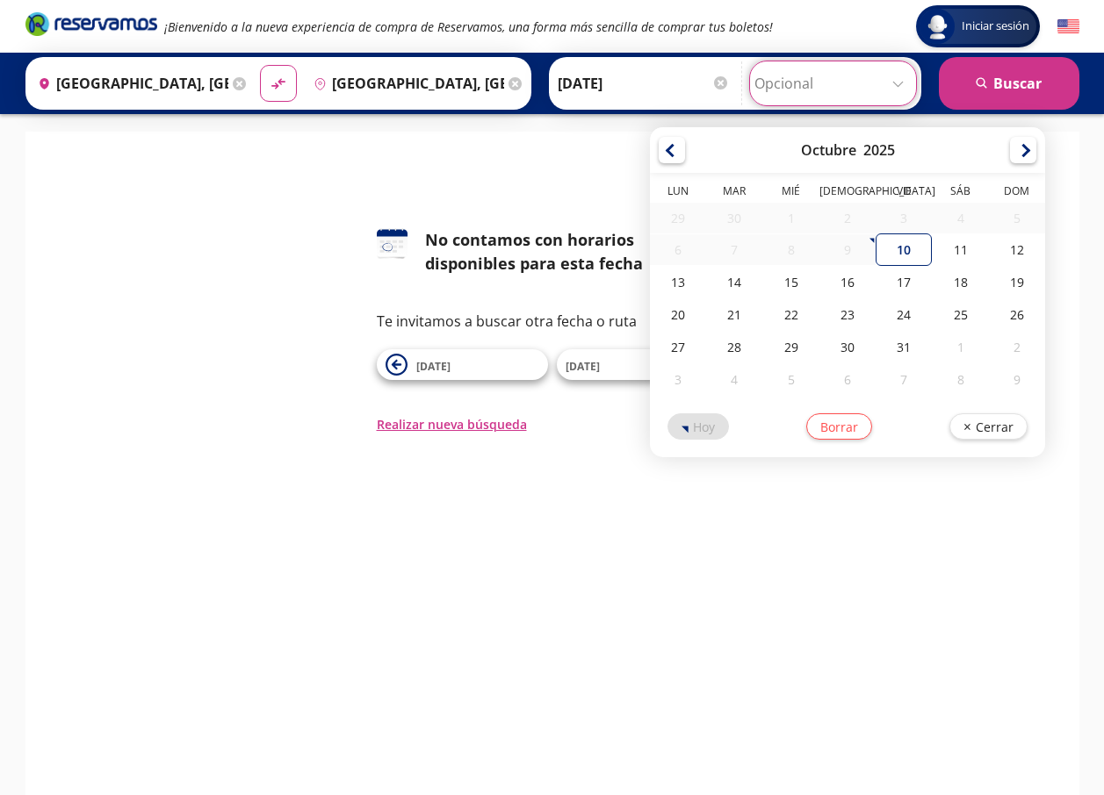
click at [882, 86] on input "Opcional" at bounding box center [832, 83] width 157 height 44
click at [902, 278] on div "17" at bounding box center [903, 282] width 56 height 32
type input "[DATE]"
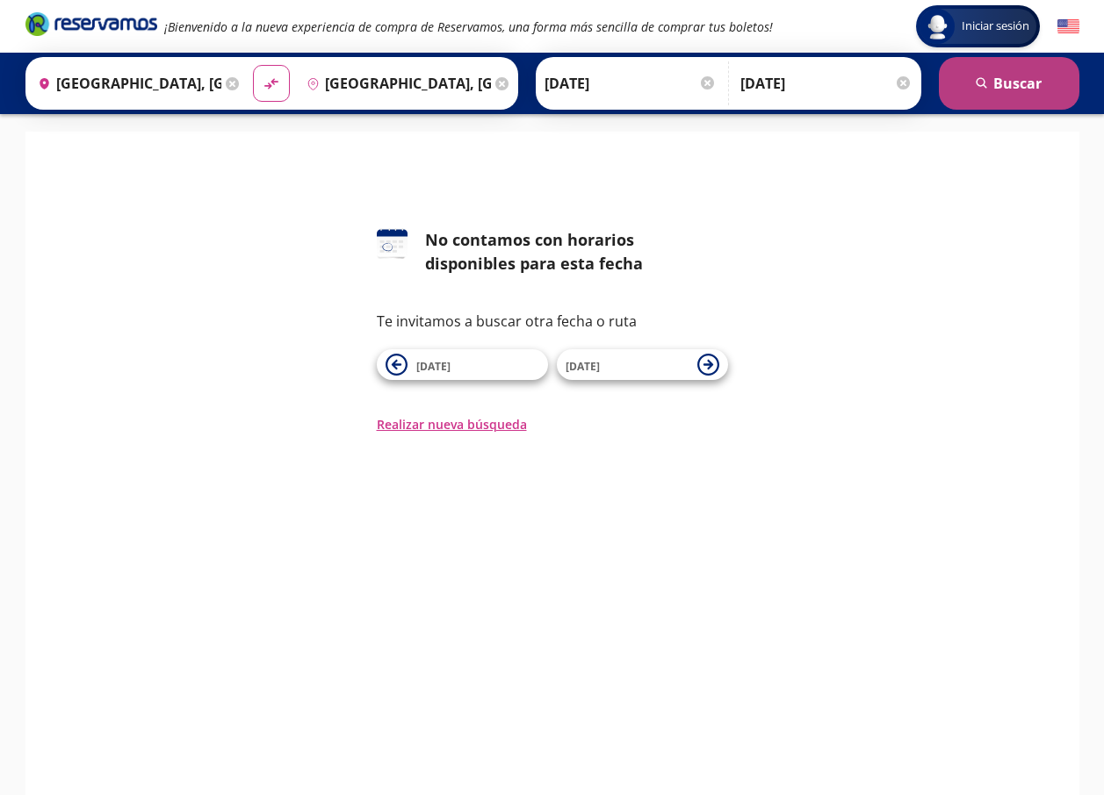
click at [982, 90] on icon "search" at bounding box center [981, 83] width 13 height 13
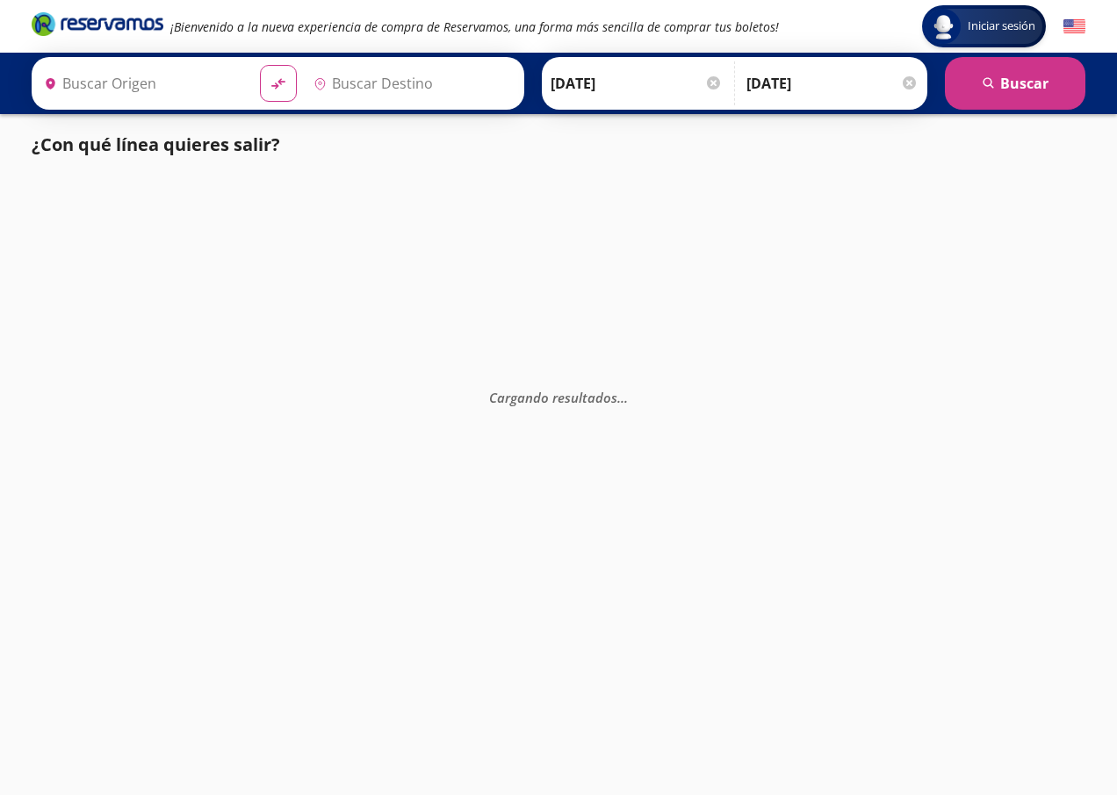
type input "[GEOGRAPHIC_DATA], [GEOGRAPHIC_DATA]"
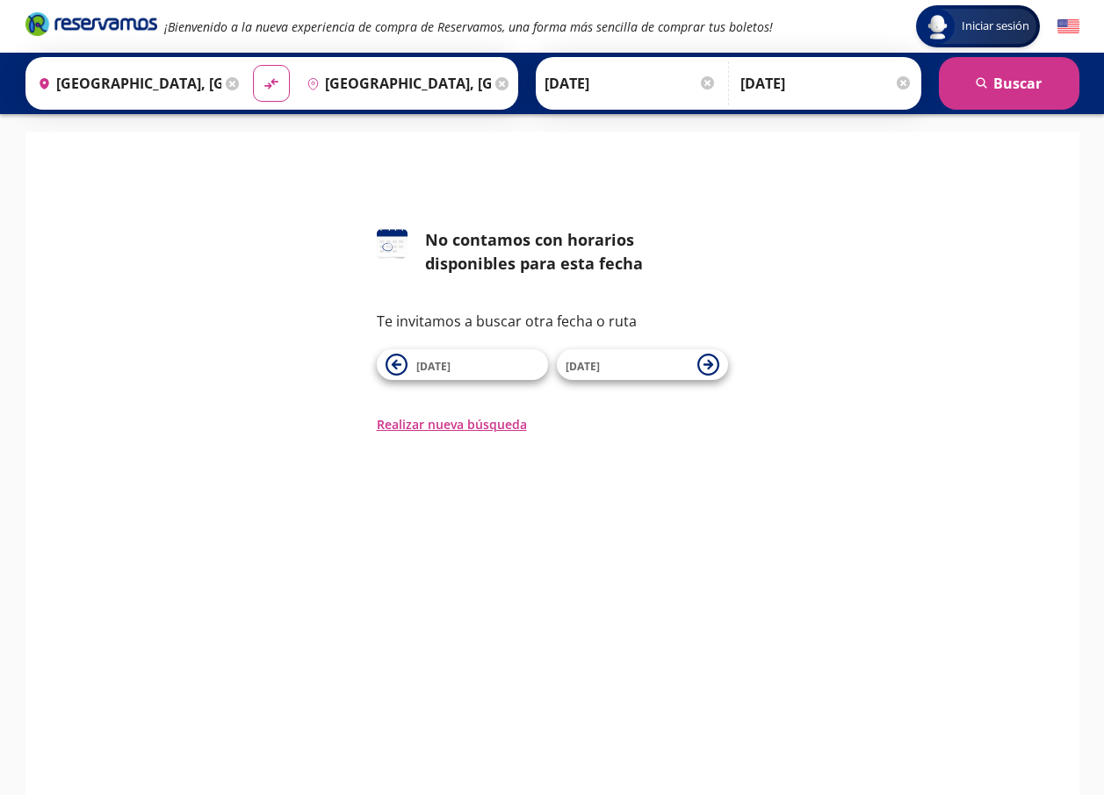
click at [915, 85] on div "Regreso [DATE] Elige tu fecha de regreso [DATE] Lun Mar Mié Jue Vie Sáb Dom 29 …" at bounding box center [826, 83] width 181 height 44
click at [910, 88] on input "[DATE]" at bounding box center [826, 83] width 172 height 44
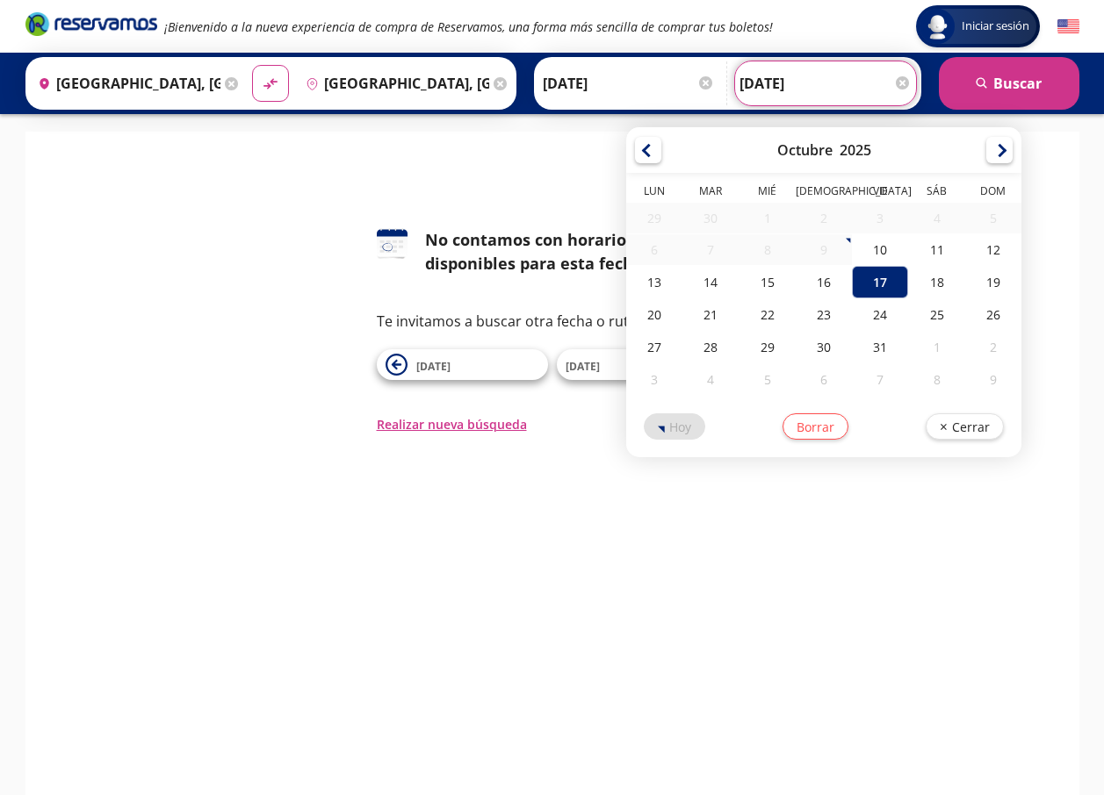
click at [782, 260] on div "8" at bounding box center [766, 249] width 56 height 31
click at [761, 251] on div "8" at bounding box center [766, 249] width 56 height 31
click at [994, 284] on div "19" at bounding box center [993, 282] width 56 height 32
type input "[DATE]"
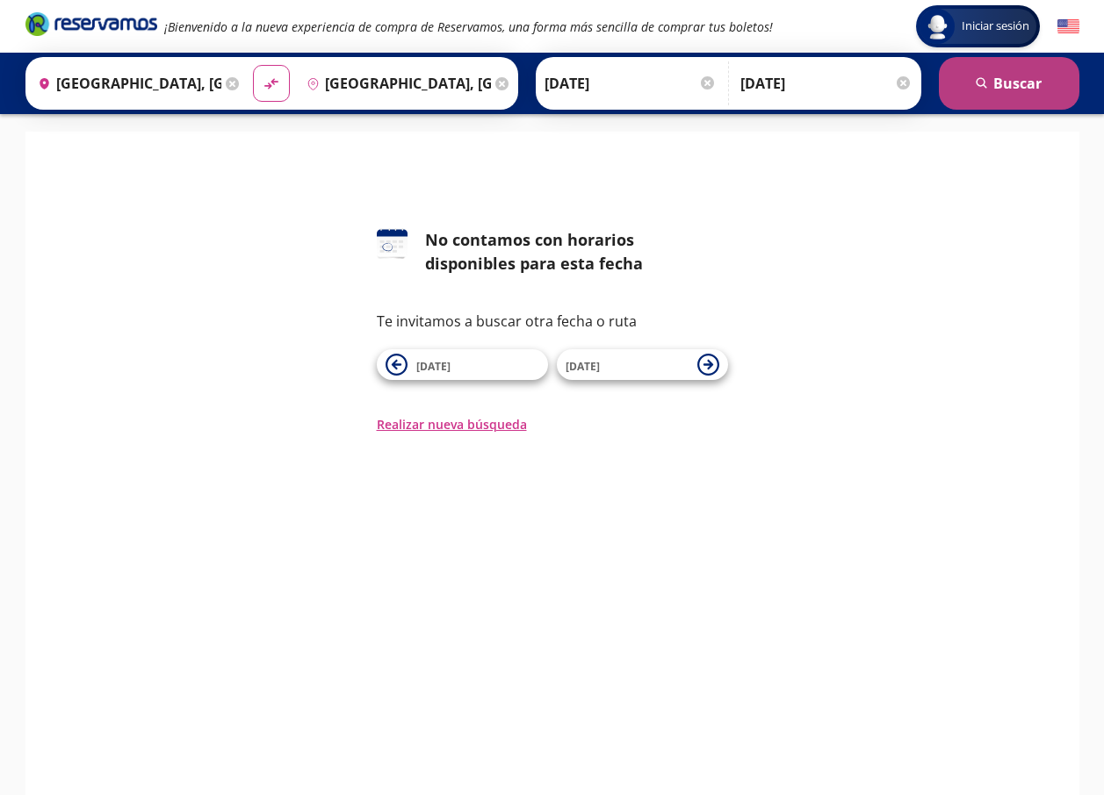
click at [1052, 89] on button "search [GEOGRAPHIC_DATA]" at bounding box center [1008, 83] width 140 height 53
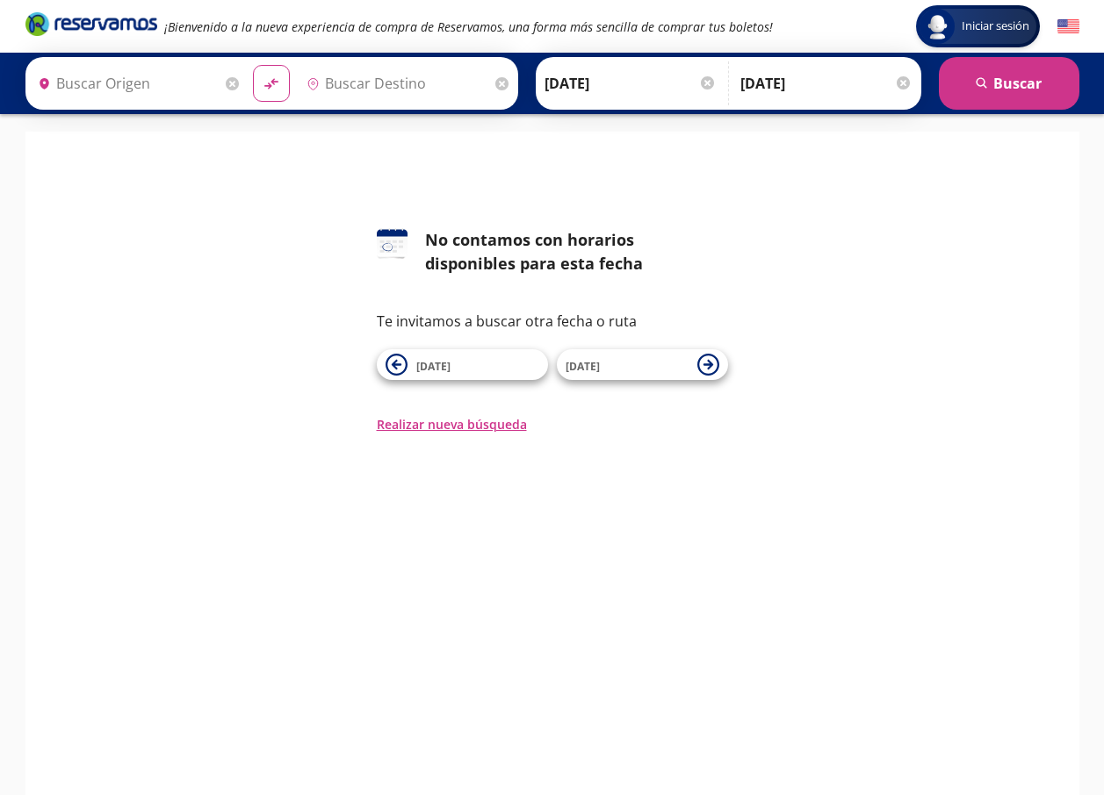
type input "[GEOGRAPHIC_DATA], [GEOGRAPHIC_DATA]"
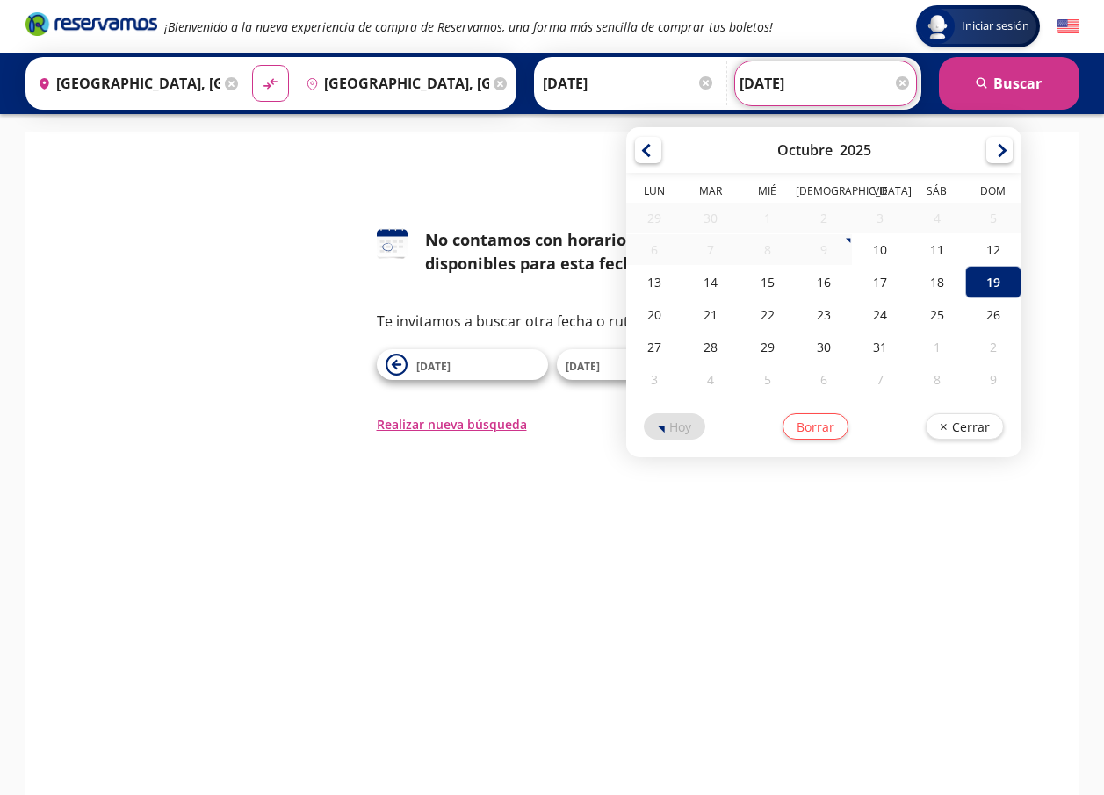
click at [897, 92] on input "[DATE]" at bounding box center [825, 83] width 172 height 44
click at [915, 284] on div "18" at bounding box center [936, 282] width 56 height 32
type input "[DATE]"
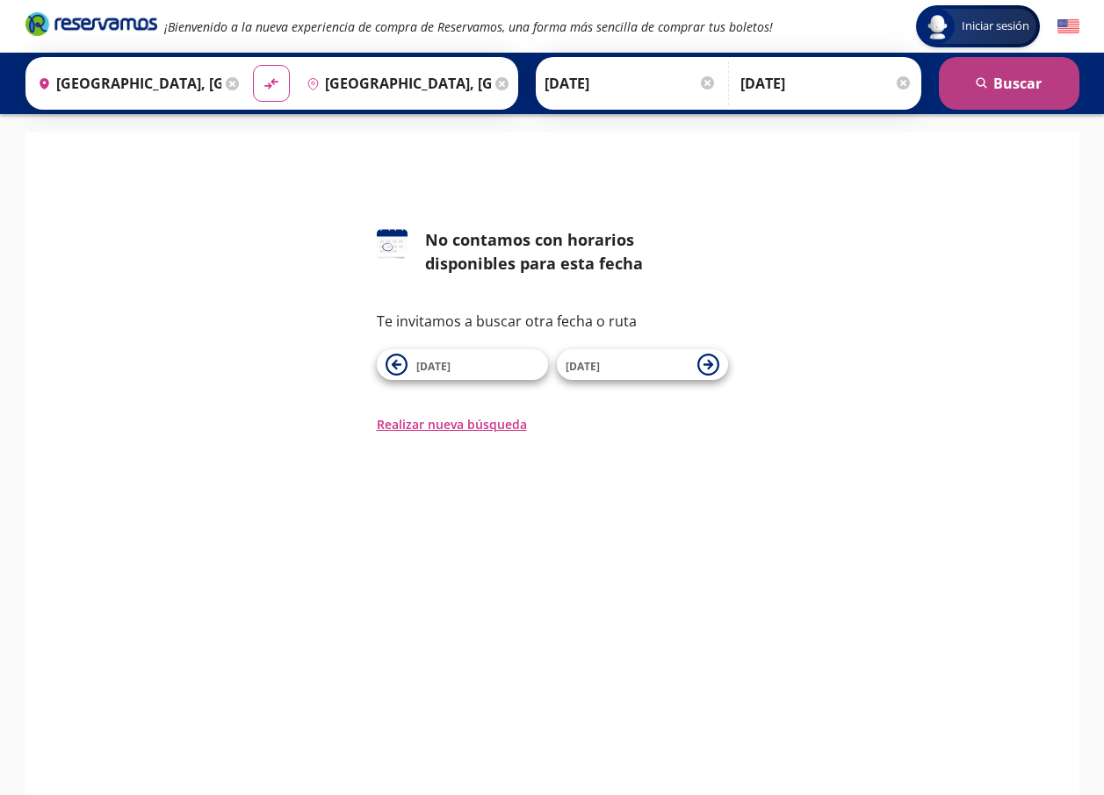
click at [1043, 91] on button "search [GEOGRAPHIC_DATA]" at bounding box center [1008, 83] width 140 height 53
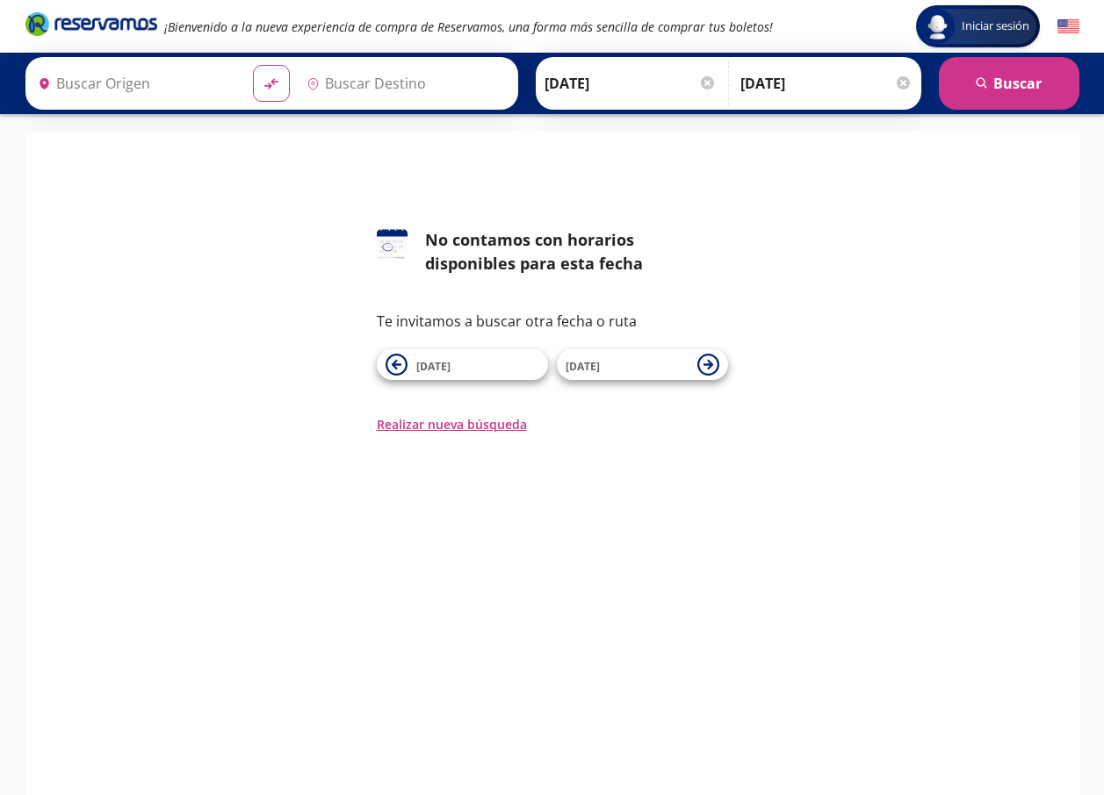
type input "[GEOGRAPHIC_DATA], [GEOGRAPHIC_DATA]"
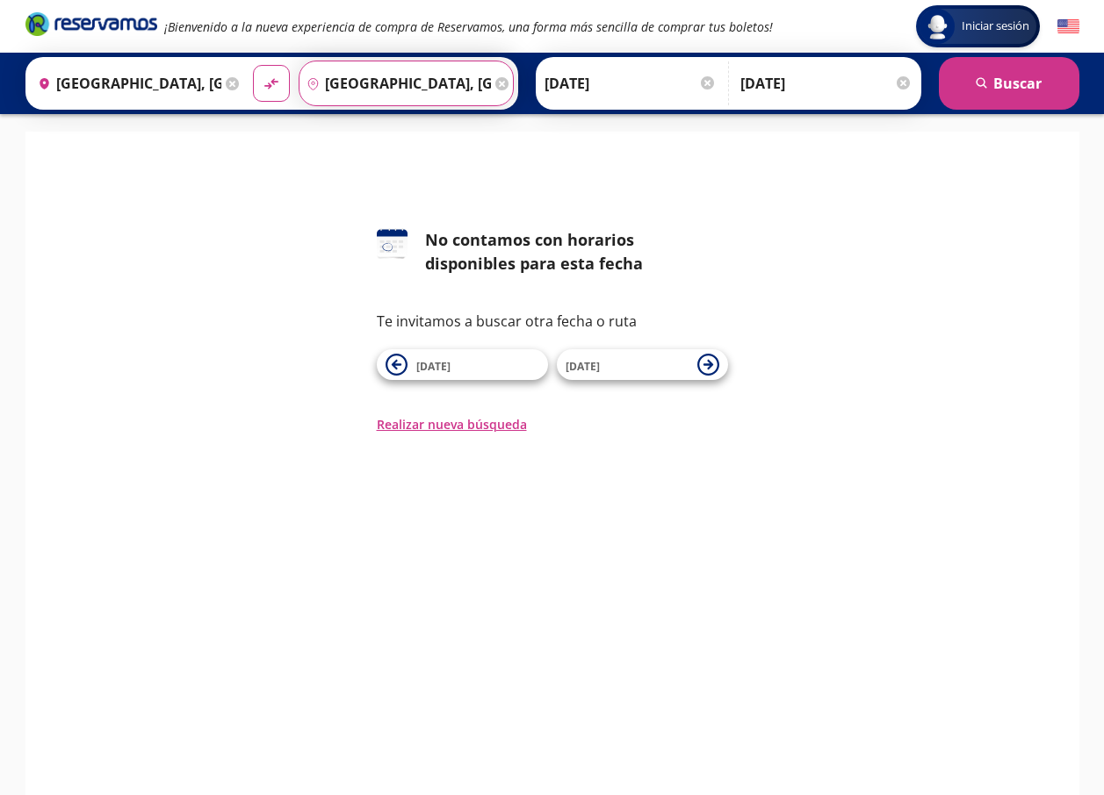
click at [372, 91] on input "[GEOGRAPHIC_DATA], [GEOGRAPHIC_DATA]" at bounding box center [394, 83] width 191 height 44
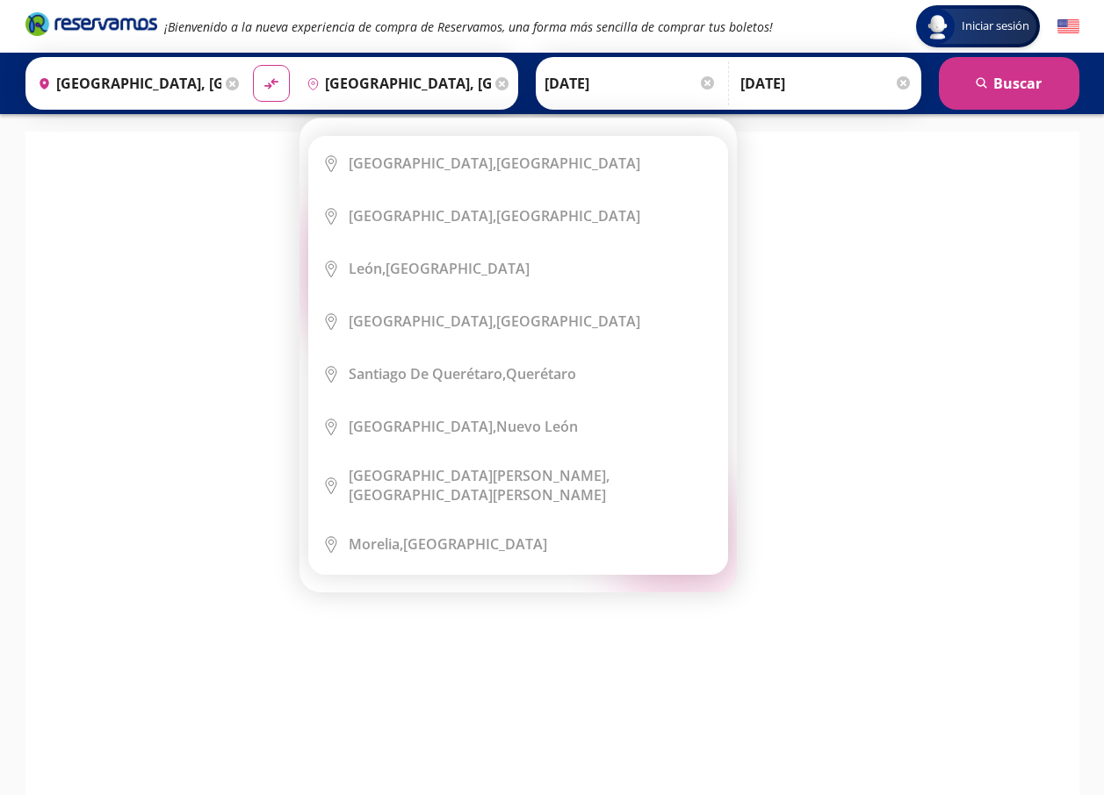
click at [502, 81] on icon at bounding box center [501, 83] width 13 height 13
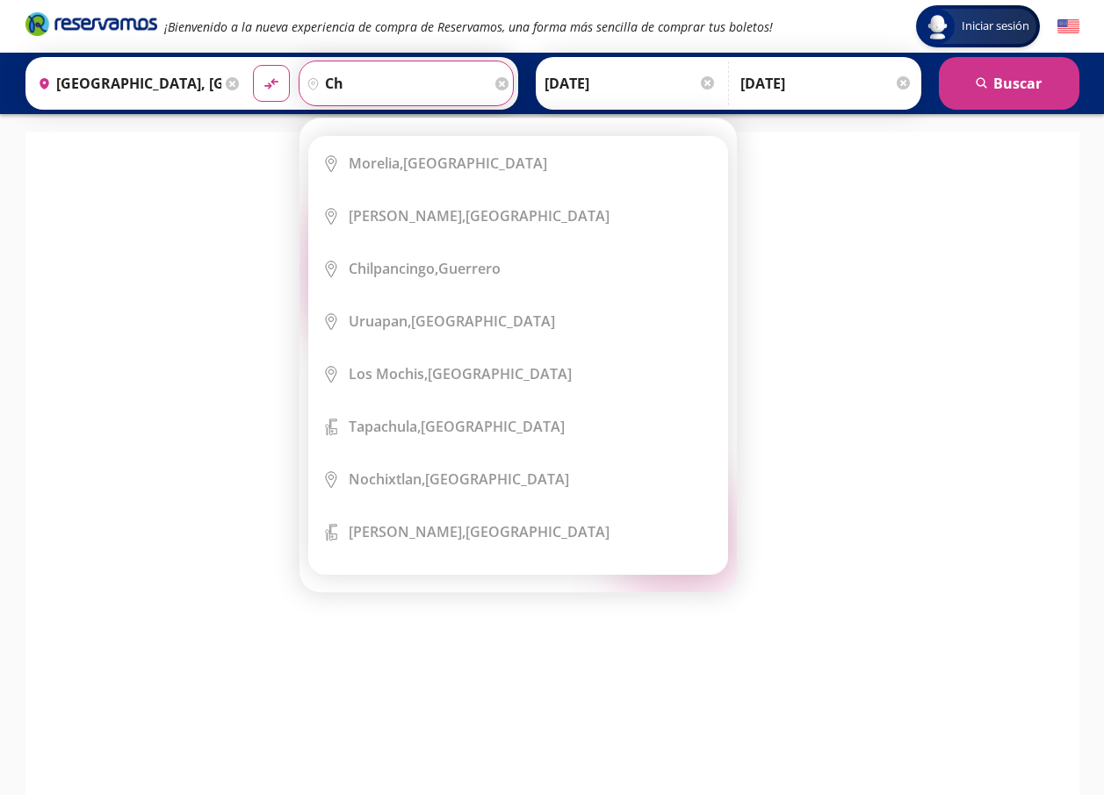
type input "c"
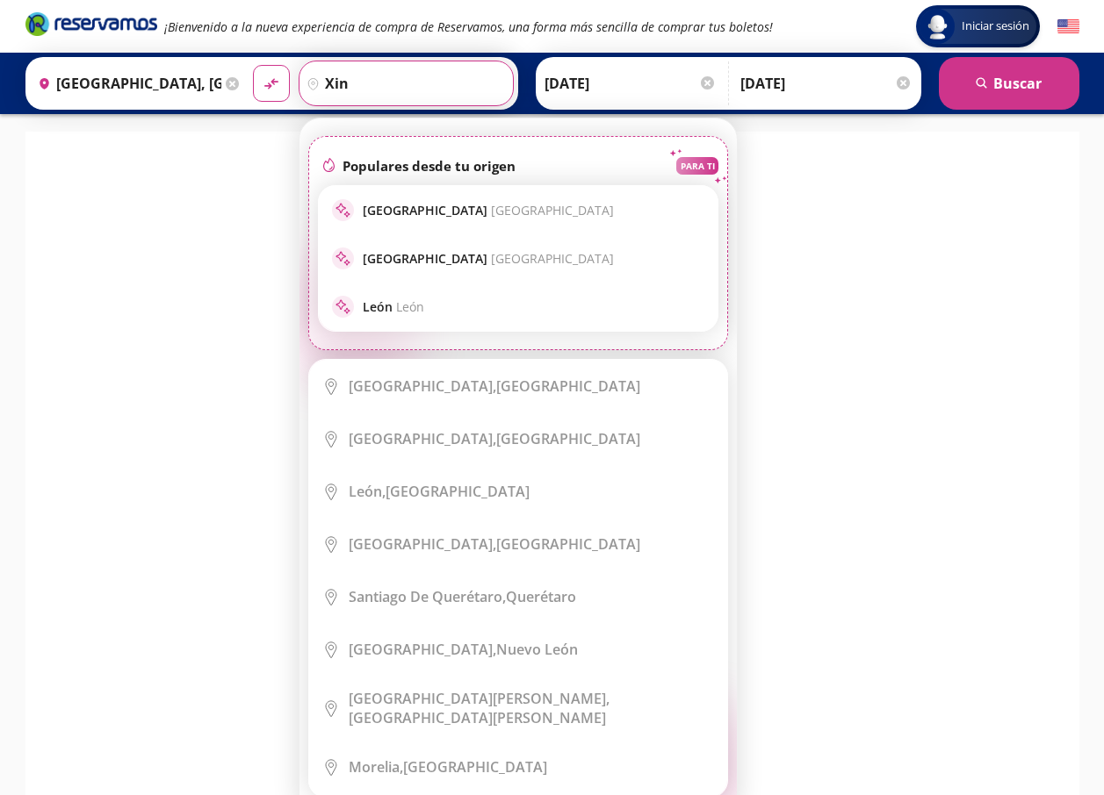
type input "[GEOGRAPHIC_DATA]"
